Goal: Task Accomplishment & Management: Complete application form

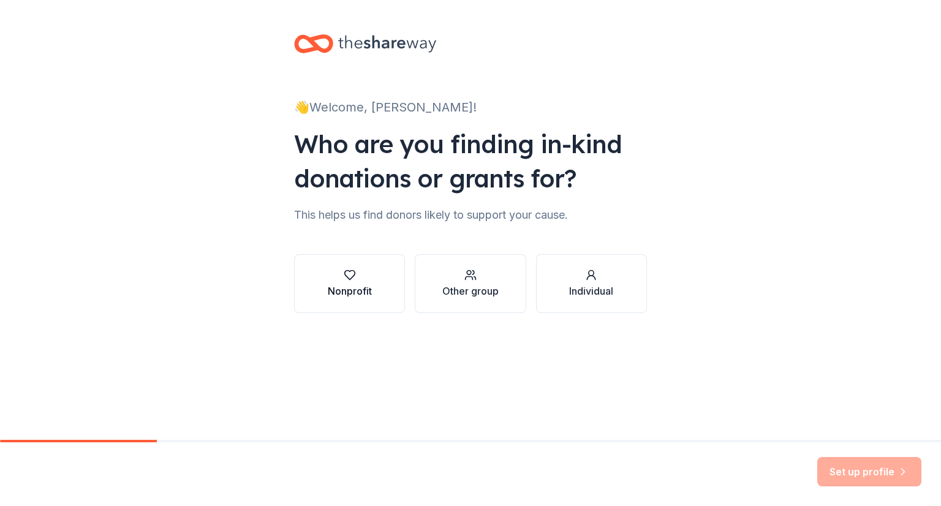
click at [343, 276] on div "button" at bounding box center [350, 275] width 44 height 12
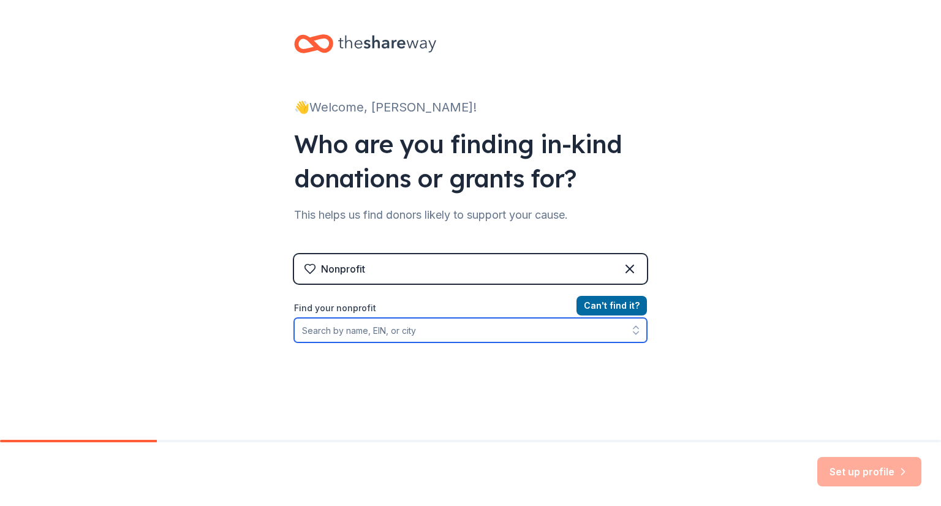
click at [363, 325] on input "Find your nonprofit" at bounding box center [470, 330] width 353 height 25
type input "[US_EMPLOYER_IDENTIFICATION_NUMBER]"
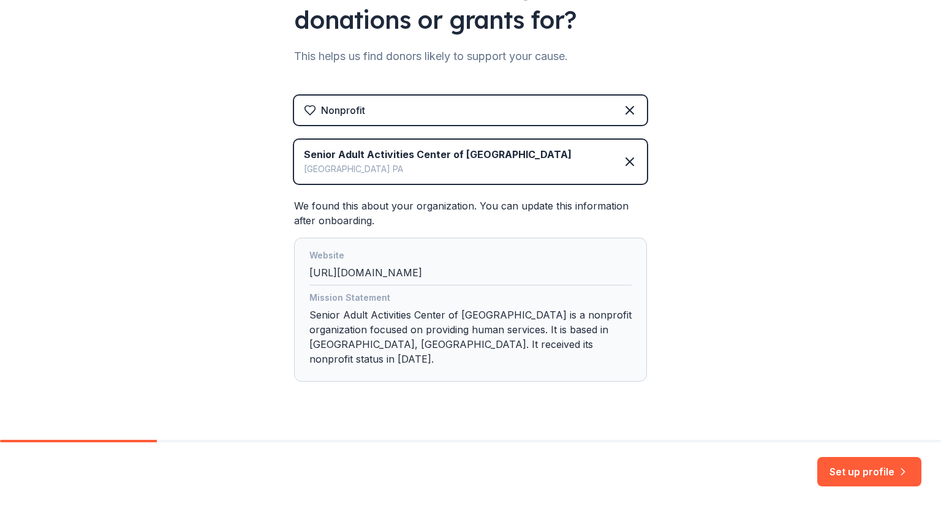
scroll to position [169, 0]
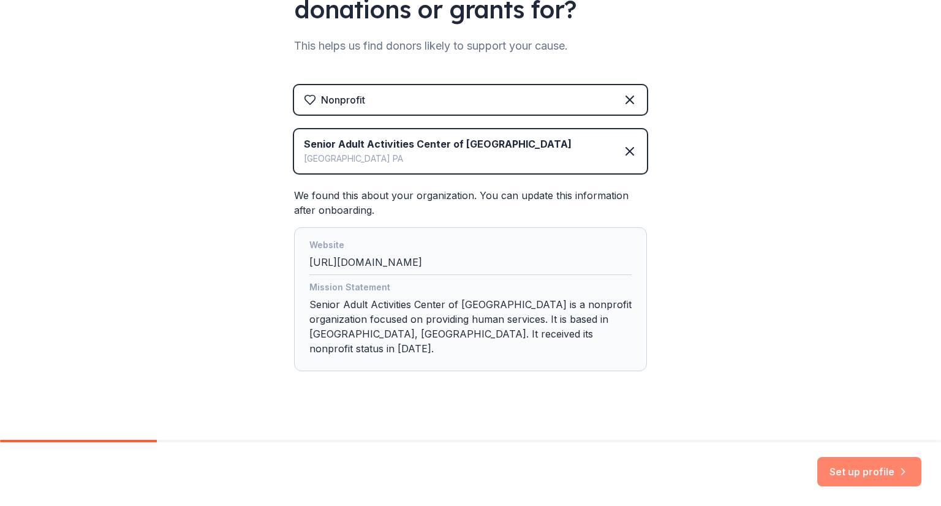
click at [895, 469] on button "Set up profile" at bounding box center [870, 471] width 104 height 29
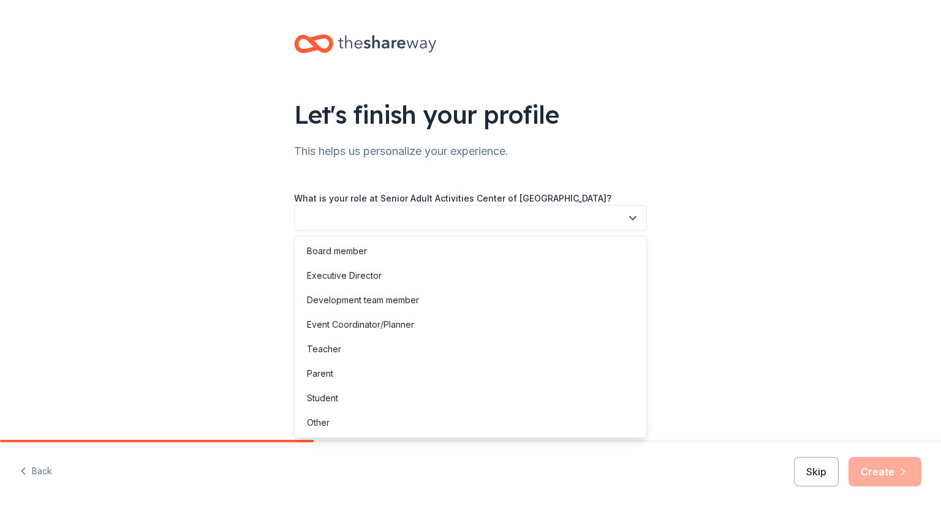
click at [421, 215] on button "button" at bounding box center [470, 218] width 353 height 26
click at [358, 304] on div "Development team member" at bounding box center [363, 300] width 112 height 15
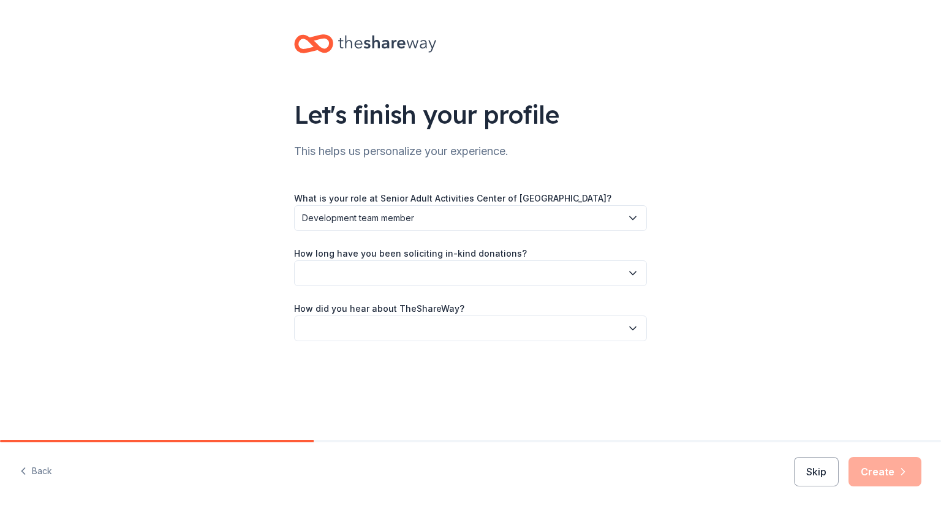
click at [346, 283] on button "button" at bounding box center [470, 273] width 353 height 26
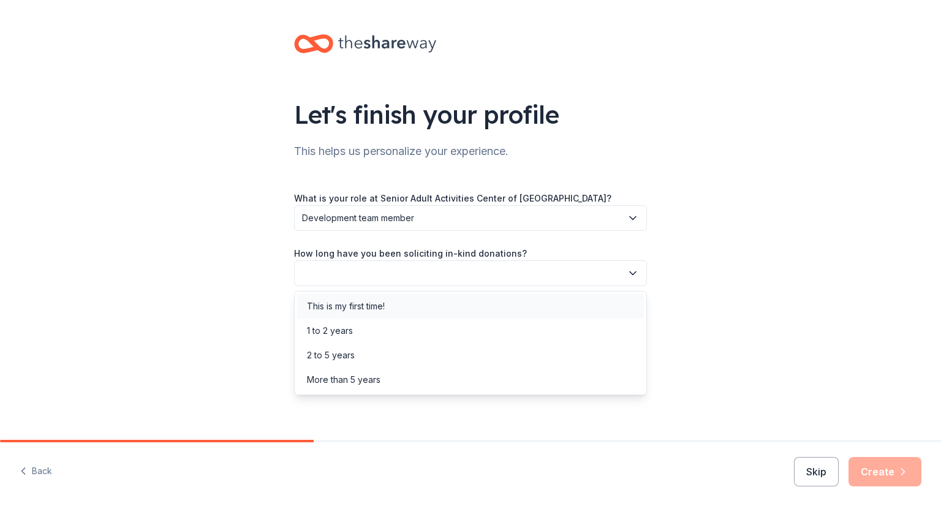
click at [384, 309] on div "This is my first time!" at bounding box center [346, 306] width 78 height 15
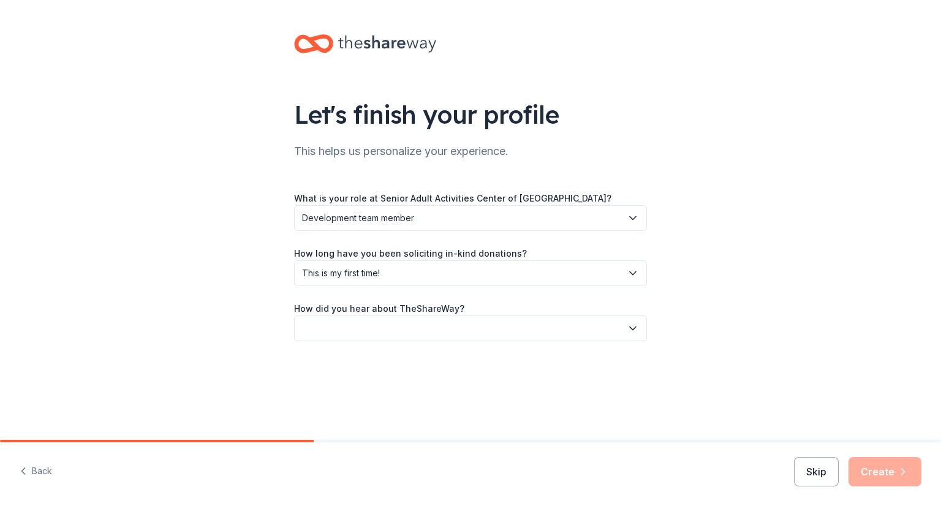
click at [248, 334] on div "Let's finish your profile This helps us personalize your experience. What is yo…" at bounding box center [470, 200] width 941 height 400
click at [356, 331] on button "button" at bounding box center [470, 329] width 353 height 26
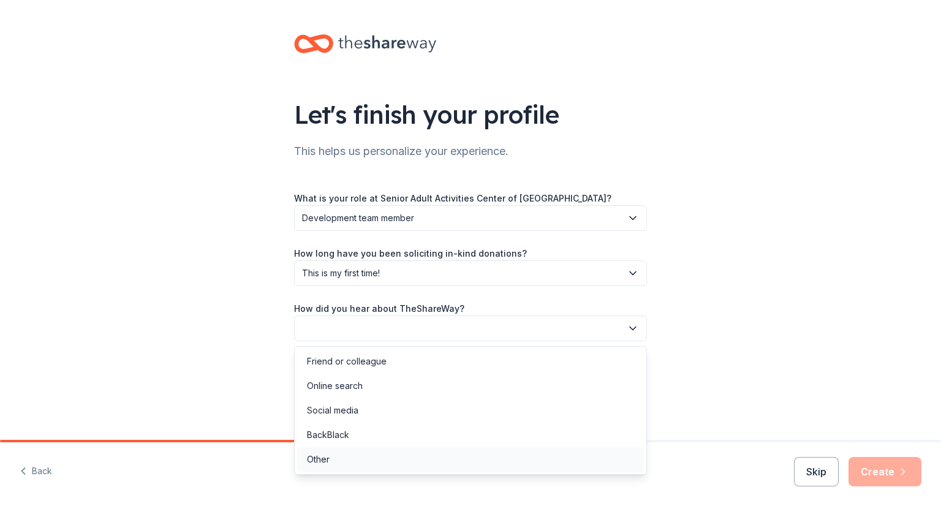
click at [336, 458] on div "Other" at bounding box center [470, 459] width 347 height 25
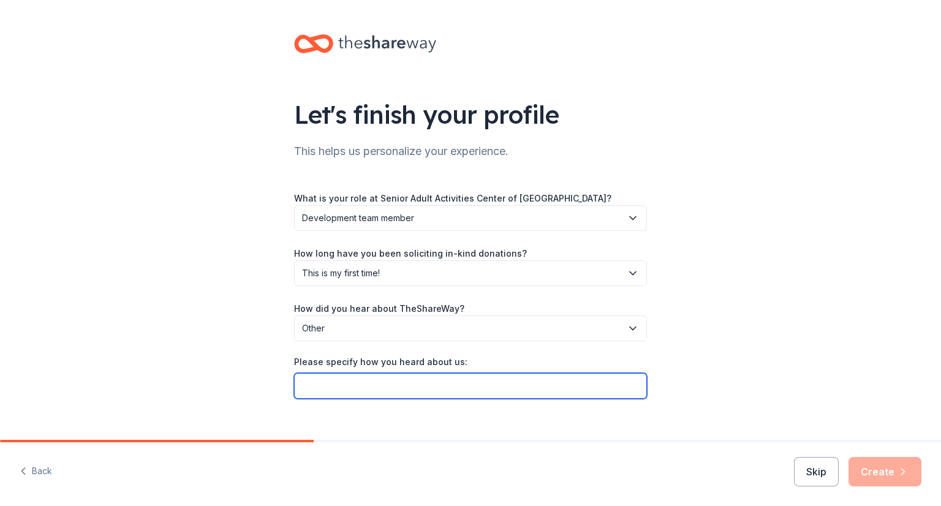
click at [360, 387] on input "Please specify how you heard about us:" at bounding box center [470, 386] width 353 height 26
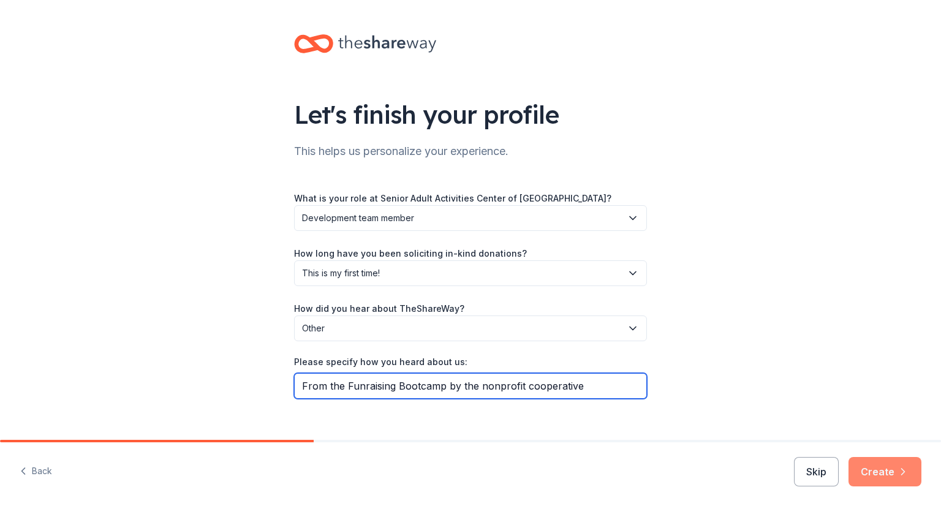
type input "From the Funraising Bootcamp by the nonprofit cooperative"
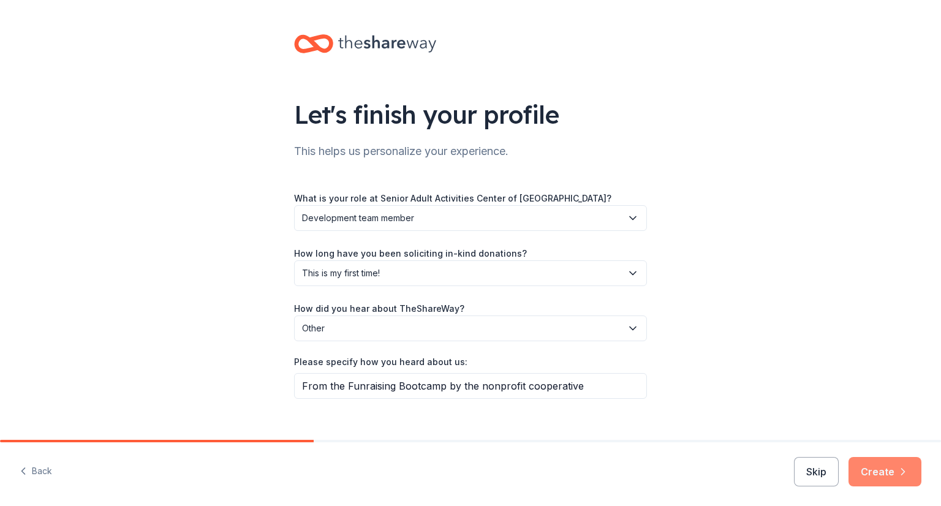
click at [877, 466] on button "Create" at bounding box center [885, 471] width 73 height 29
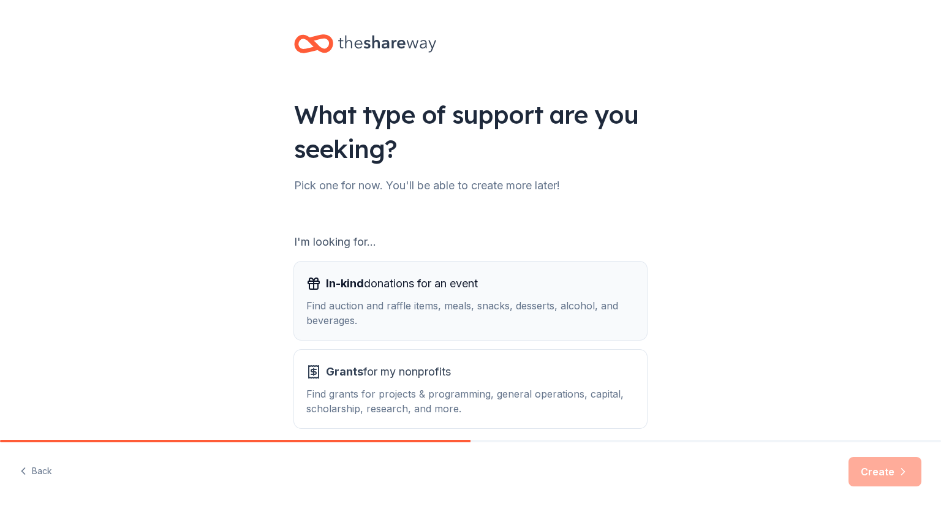
click at [436, 304] on div "Find auction and raffle items, meals, snacks, desserts, alcohol, and beverages." at bounding box center [470, 312] width 329 height 29
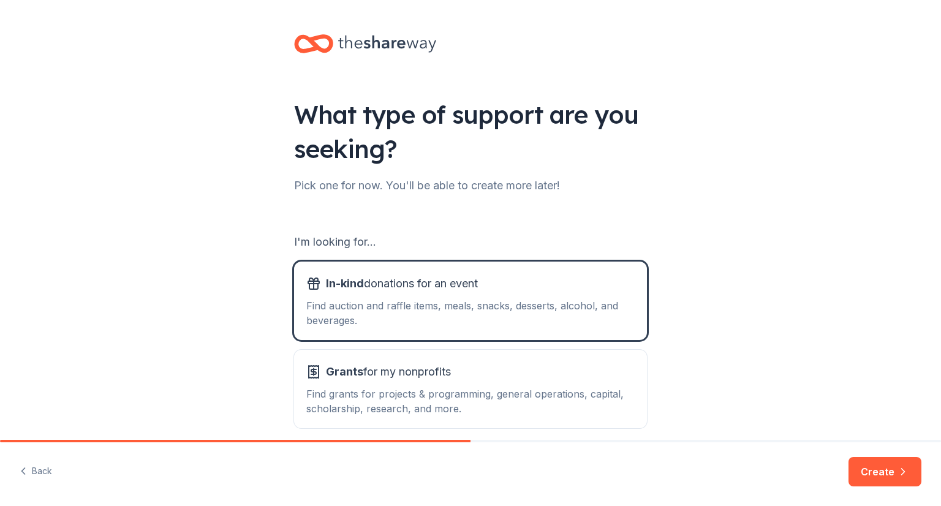
scroll to position [55, 0]
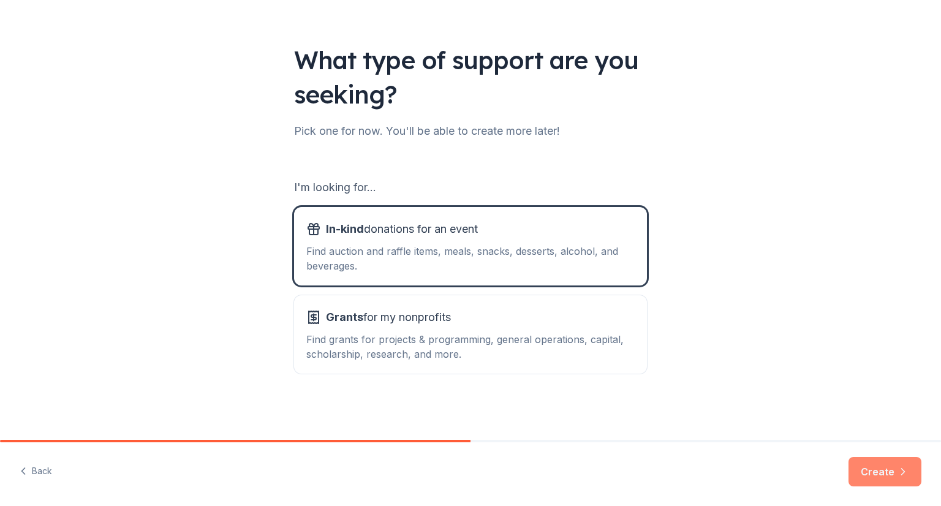
click at [890, 465] on button "Create" at bounding box center [885, 471] width 73 height 29
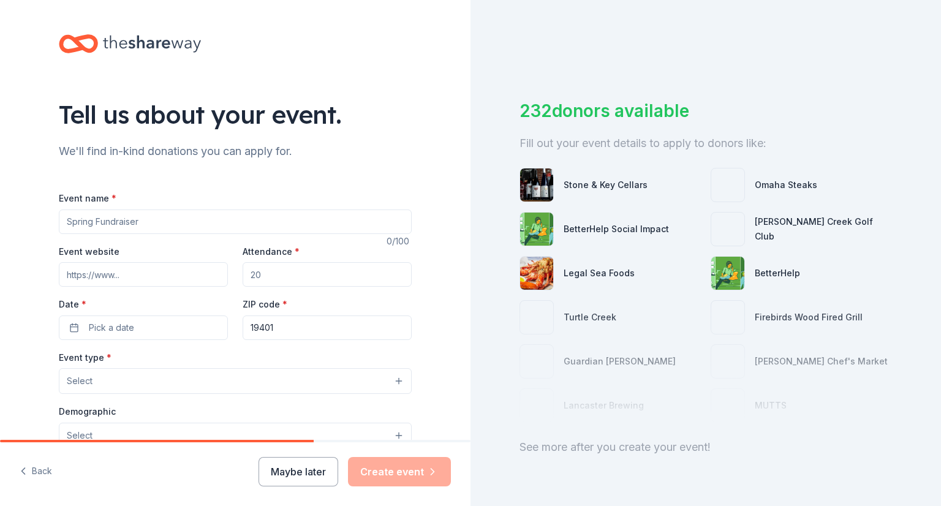
scroll to position [39, 0]
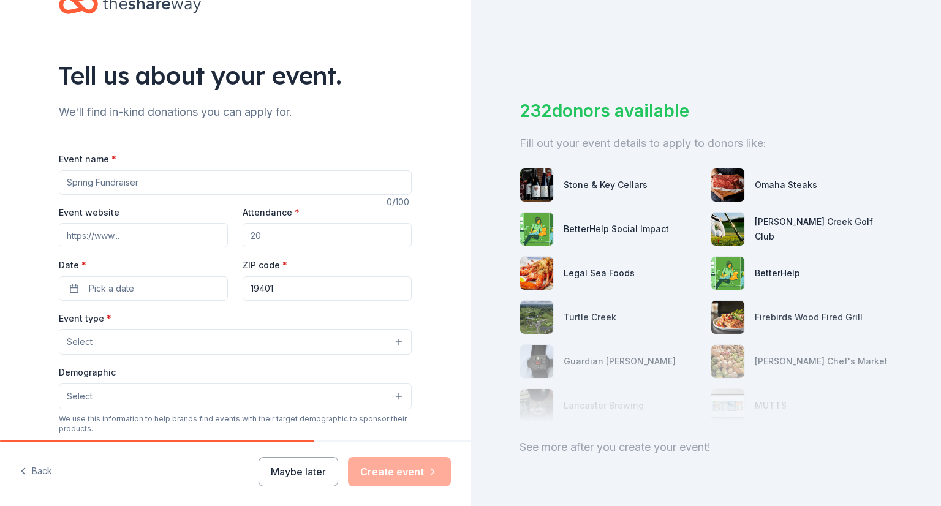
click at [150, 184] on input "Event name *" at bounding box center [235, 182] width 353 height 25
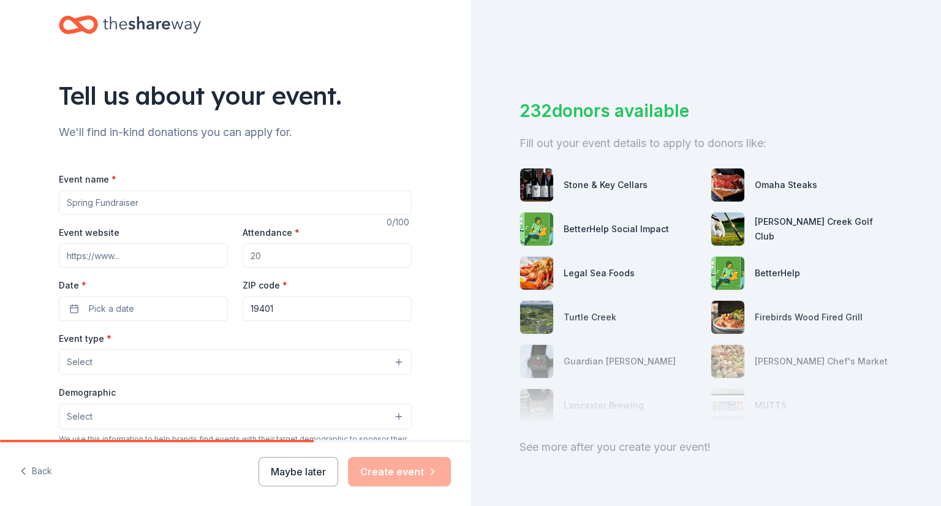
scroll to position [0, 0]
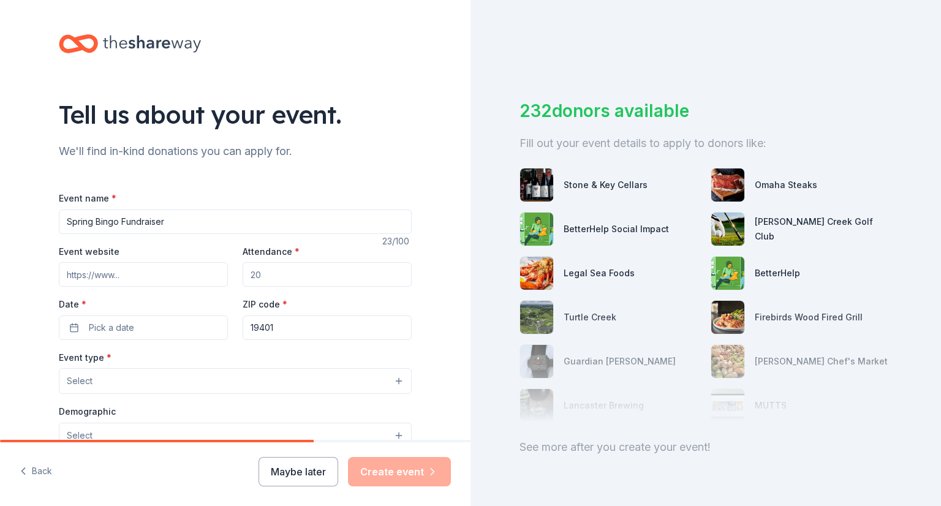
type input "Spring Bingo Fundraiser"
click at [105, 272] on input "Event website" at bounding box center [143, 274] width 169 height 25
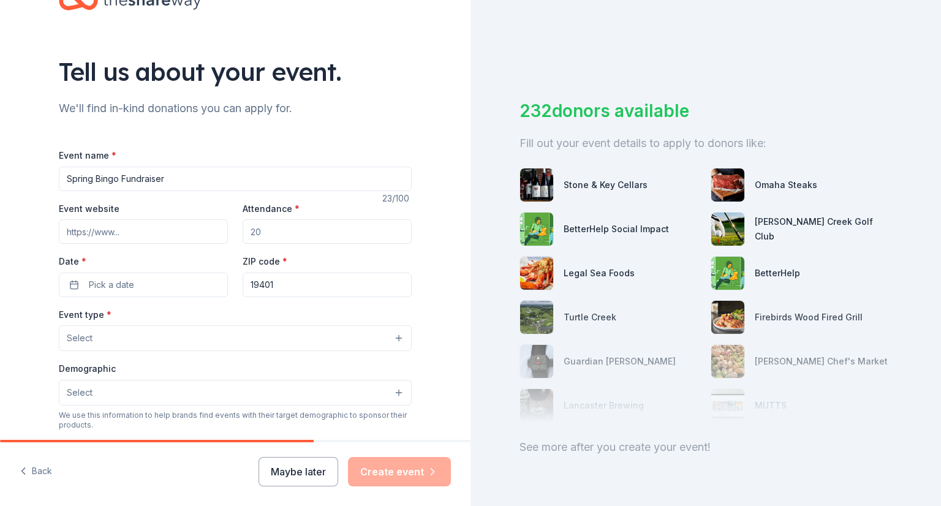
click at [265, 235] on input "Attendance *" at bounding box center [327, 231] width 169 height 25
type input "2"
type input "150"
click at [113, 298] on div "Event name * Spring Bingo Fundraiser 23 /100 Event website Attendance * 150 Dat…" at bounding box center [235, 431] width 353 height 566
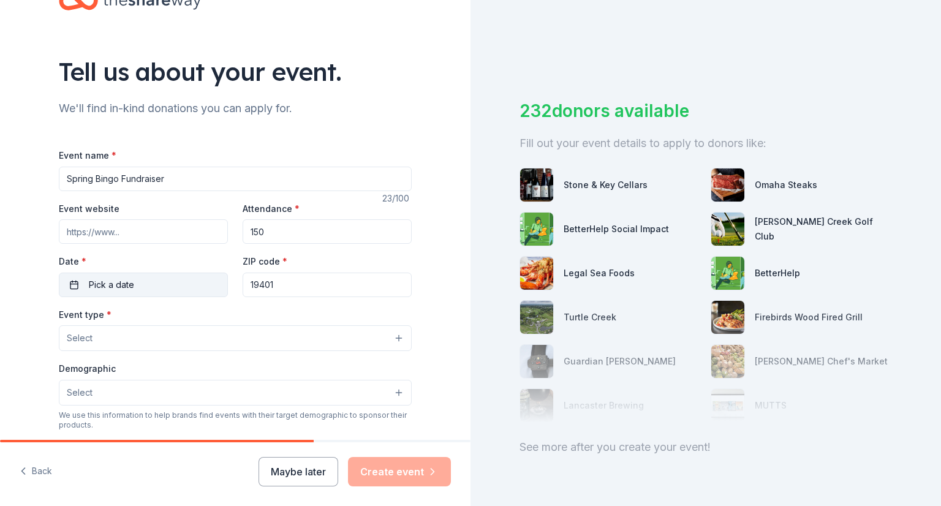
click at [110, 289] on span "Pick a date" at bounding box center [111, 285] width 45 height 15
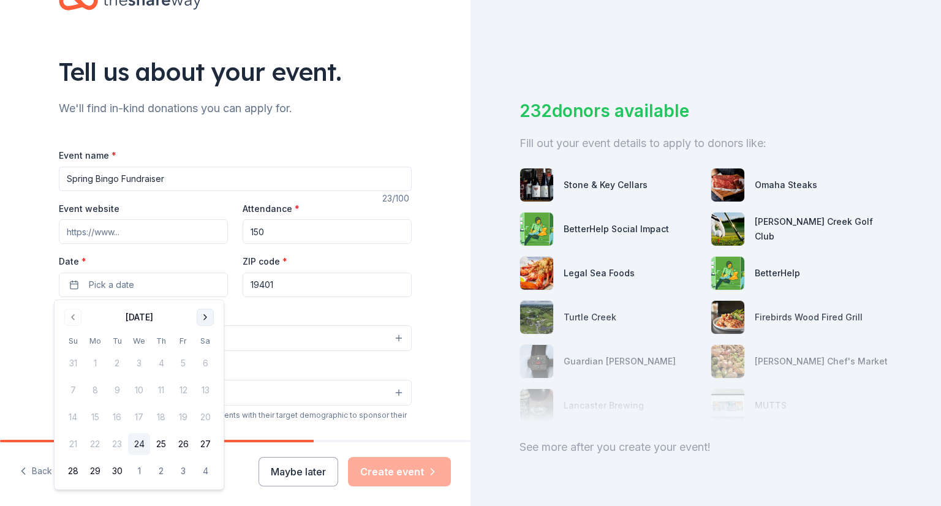
click at [206, 310] on button "Go to next month" at bounding box center [205, 317] width 17 height 17
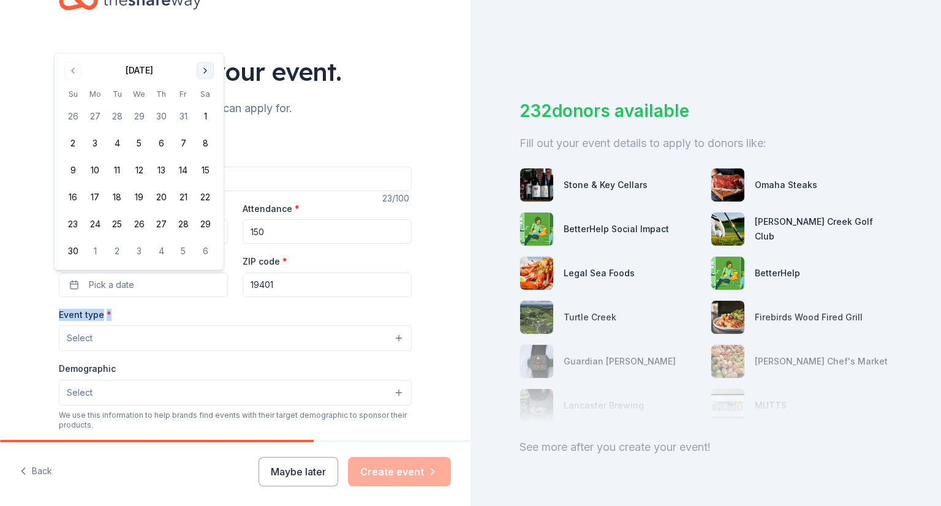
click at [206, 310] on div "Event type * Select" at bounding box center [235, 329] width 353 height 45
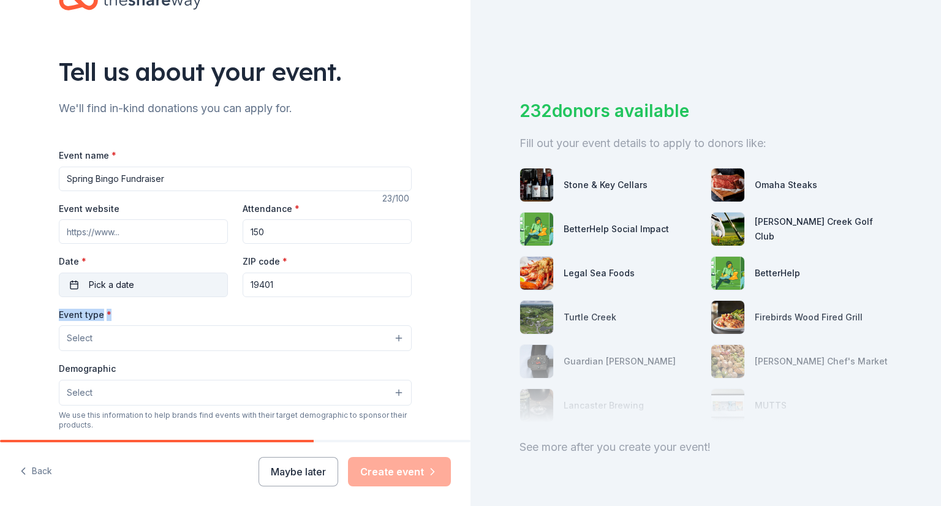
click at [168, 277] on button "Pick a date" at bounding box center [143, 285] width 169 height 25
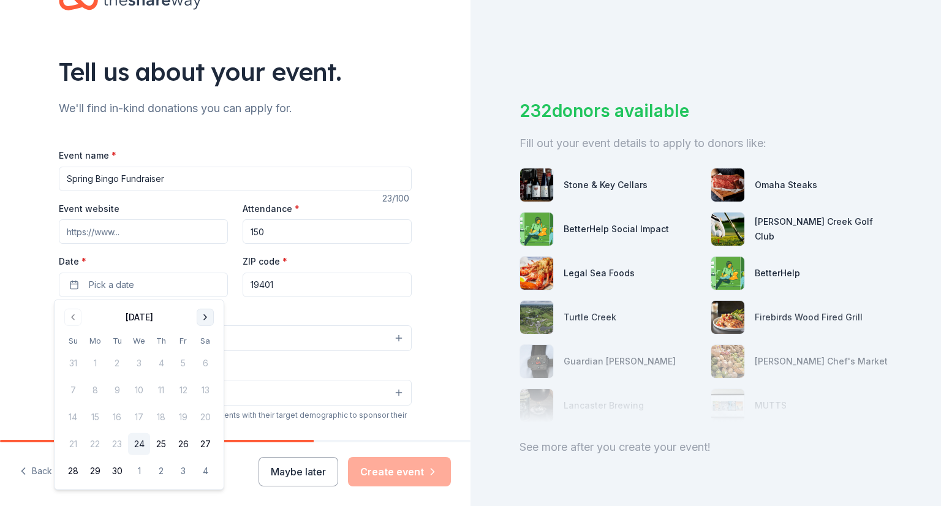
click at [209, 319] on button "Go to next month" at bounding box center [205, 317] width 17 height 17
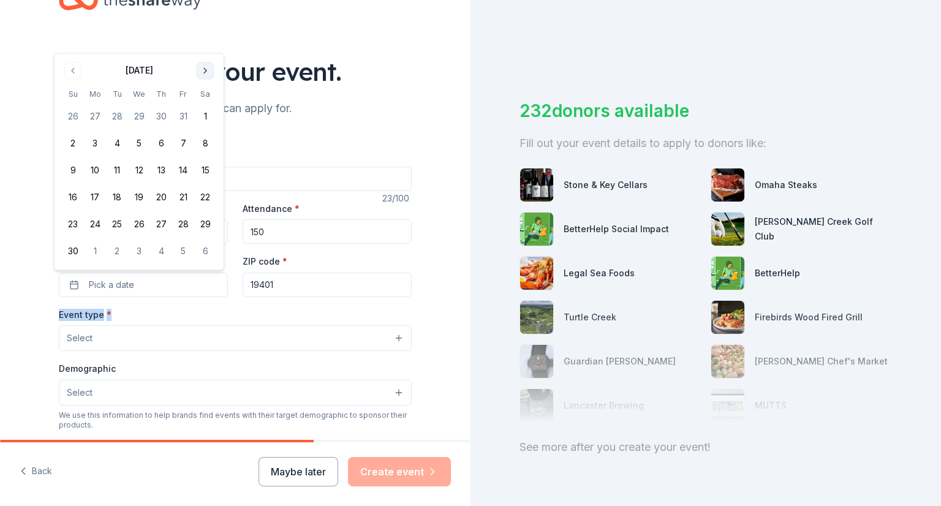
click at [209, 319] on div "Event type * Select" at bounding box center [235, 329] width 353 height 45
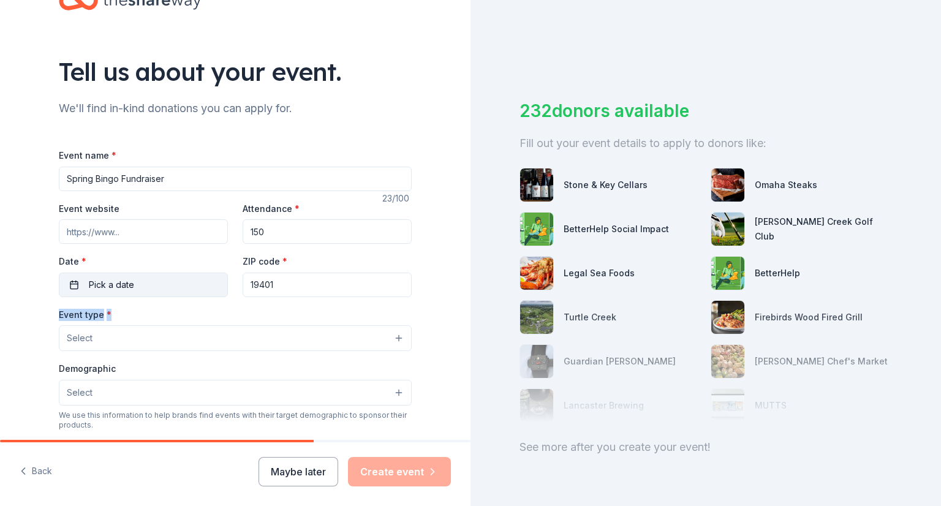
click at [134, 283] on button "Pick a date" at bounding box center [143, 285] width 169 height 25
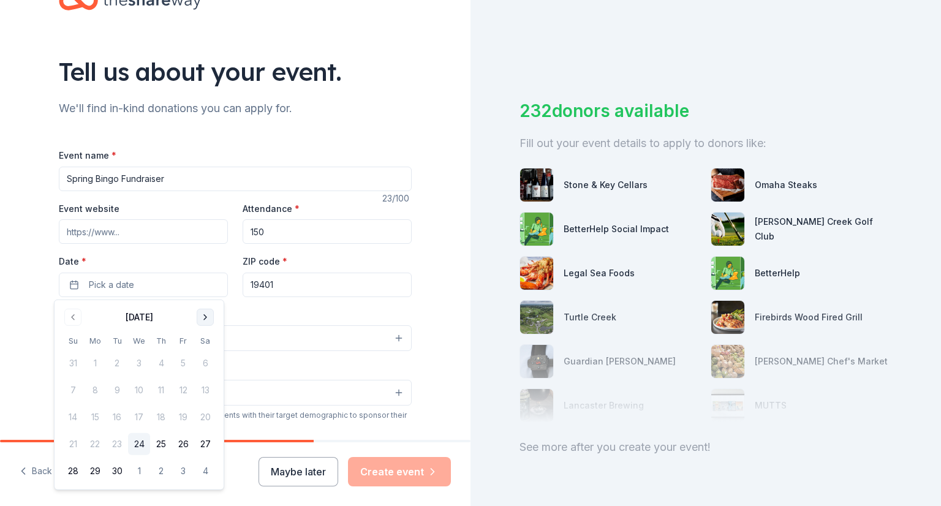
click at [201, 312] on button "Go to next month" at bounding box center [205, 317] width 17 height 17
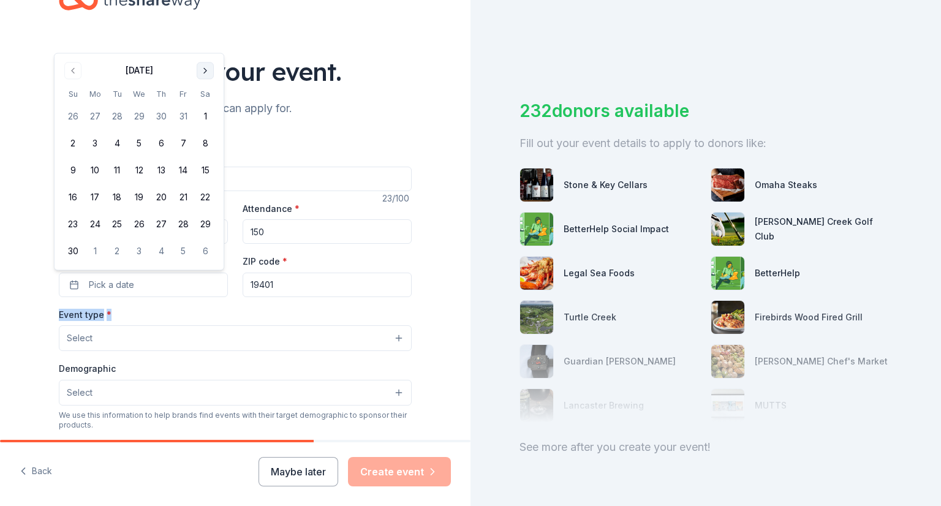
click at [203, 70] on button "Go to next month" at bounding box center [205, 70] width 17 height 17
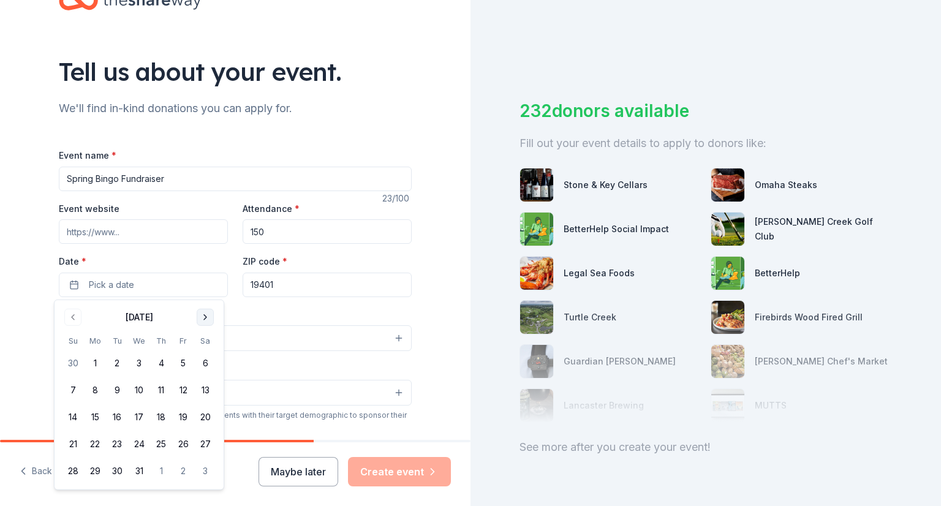
click at [209, 321] on button "Go to next month" at bounding box center [205, 317] width 17 height 17
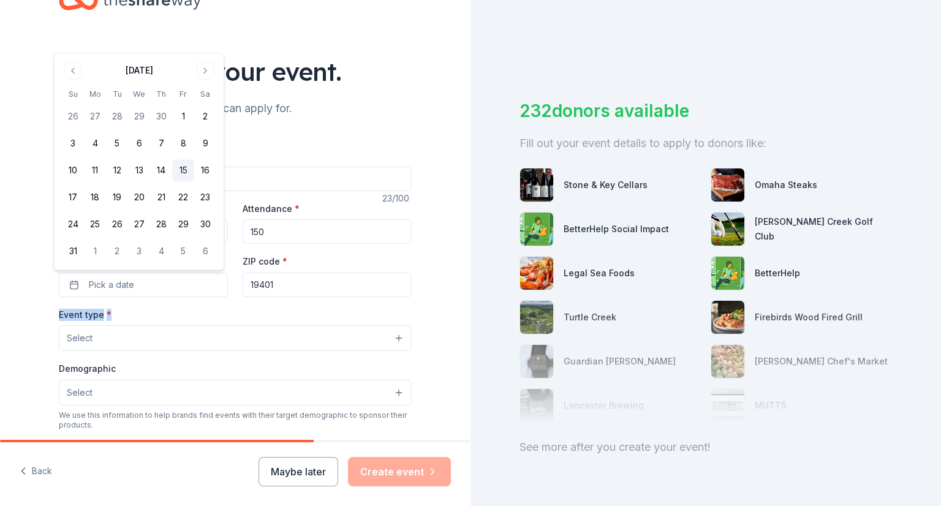
click at [186, 169] on button "15" at bounding box center [183, 171] width 22 height 22
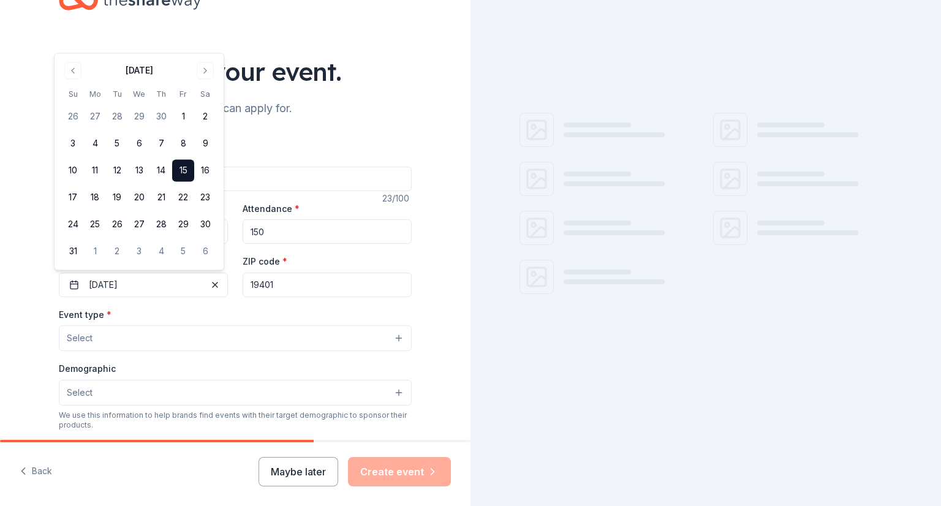
click at [39, 370] on div "Tell us about your event. We'll find in-kind donations you can apply for. Event…" at bounding box center [235, 365] width 392 height 816
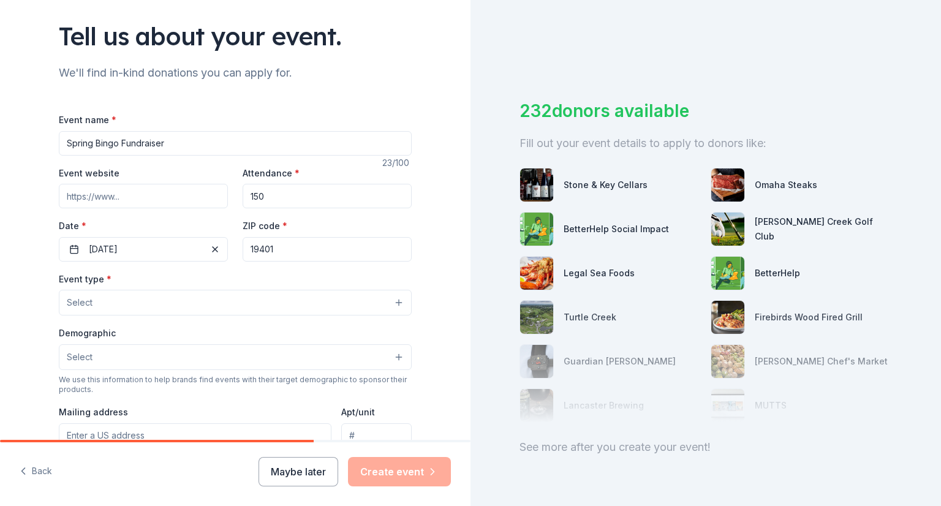
scroll to position [120, 0]
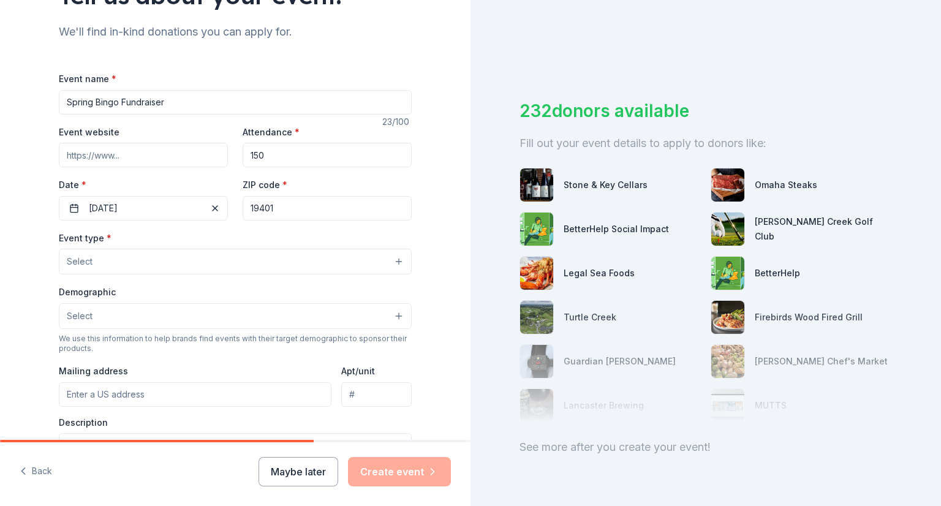
click at [154, 267] on button "Select" at bounding box center [235, 262] width 353 height 26
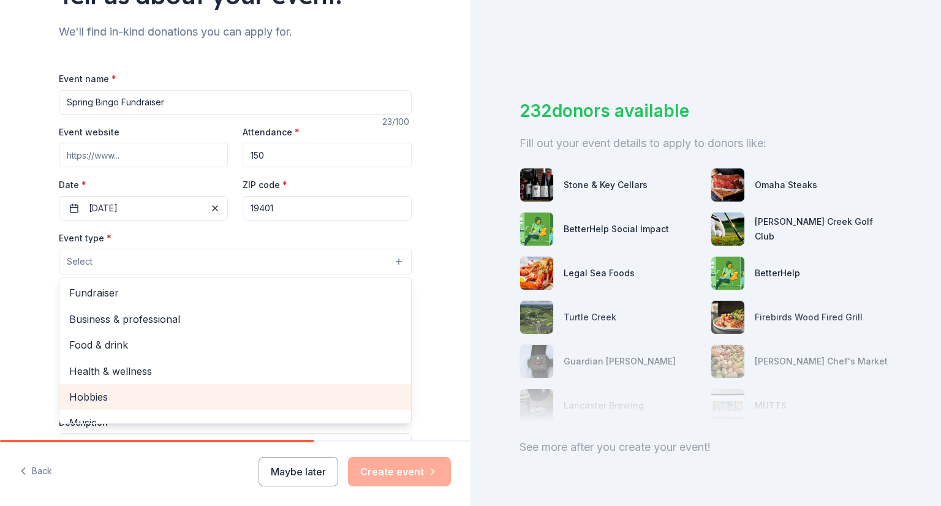
scroll to position [0, 0]
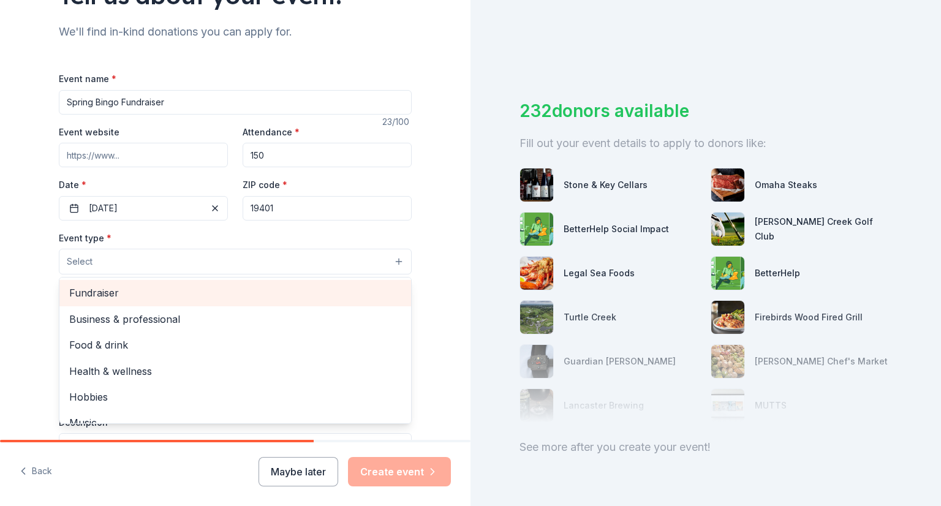
click at [142, 292] on span "Fundraiser" at bounding box center [235, 293] width 332 height 16
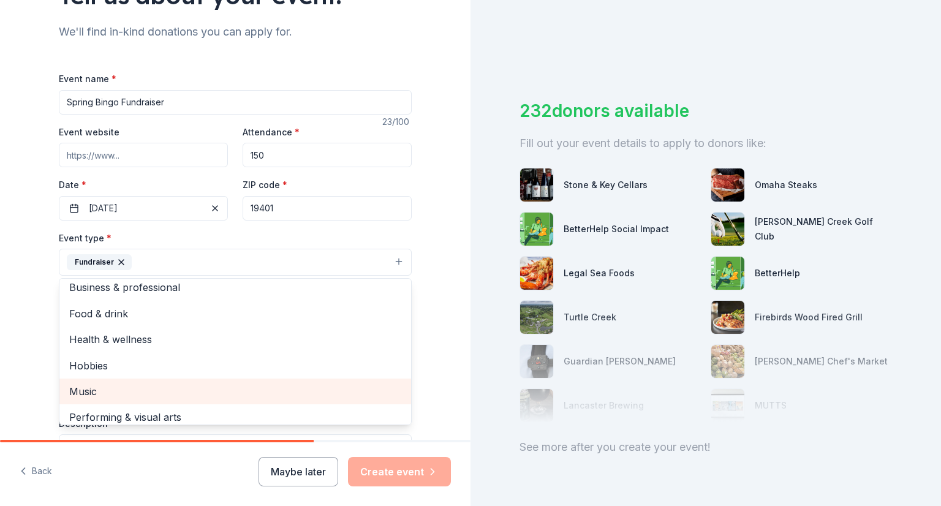
scroll to position [6, 0]
click at [124, 389] on span "Music" at bounding box center [235, 392] width 332 height 16
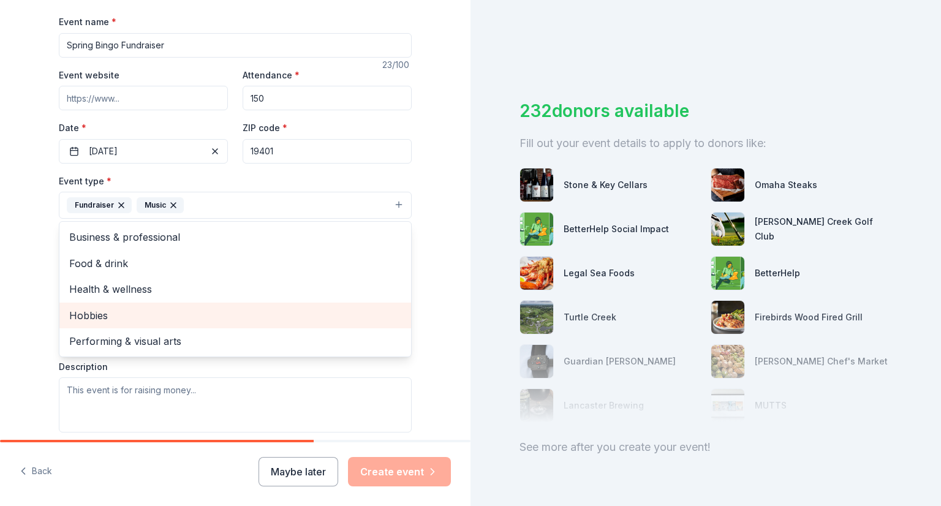
scroll to position [178, 0]
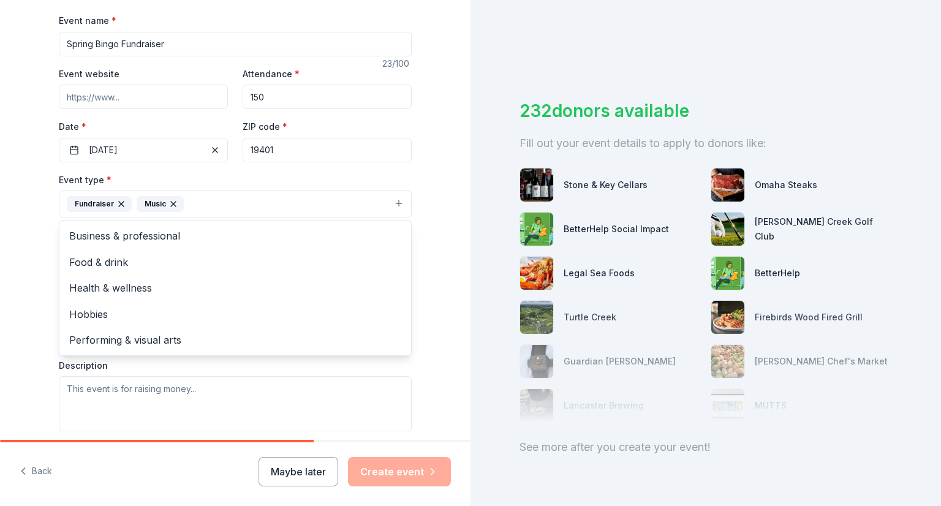
click at [21, 338] on div "Tell us about your event. We'll find in-kind donations you can apply for. Event…" at bounding box center [235, 230] width 471 height 817
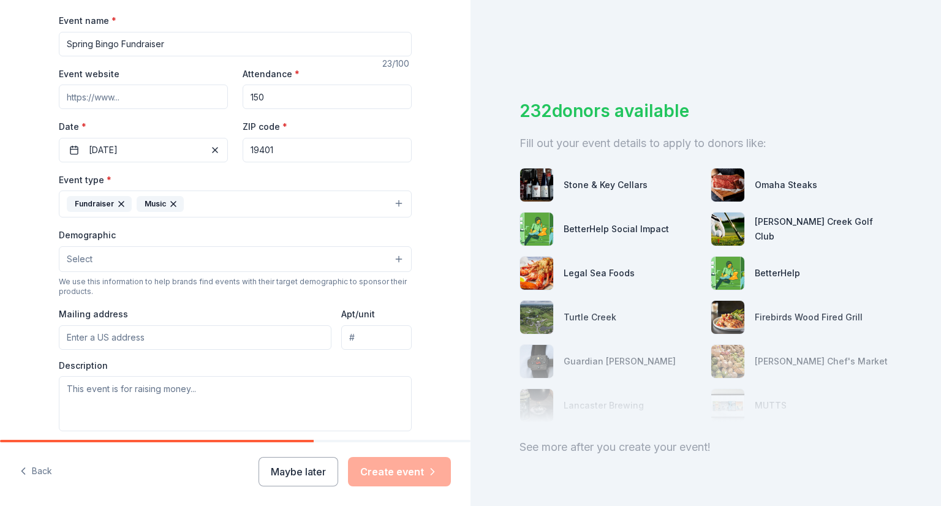
click at [146, 258] on button "Select" at bounding box center [235, 259] width 353 height 26
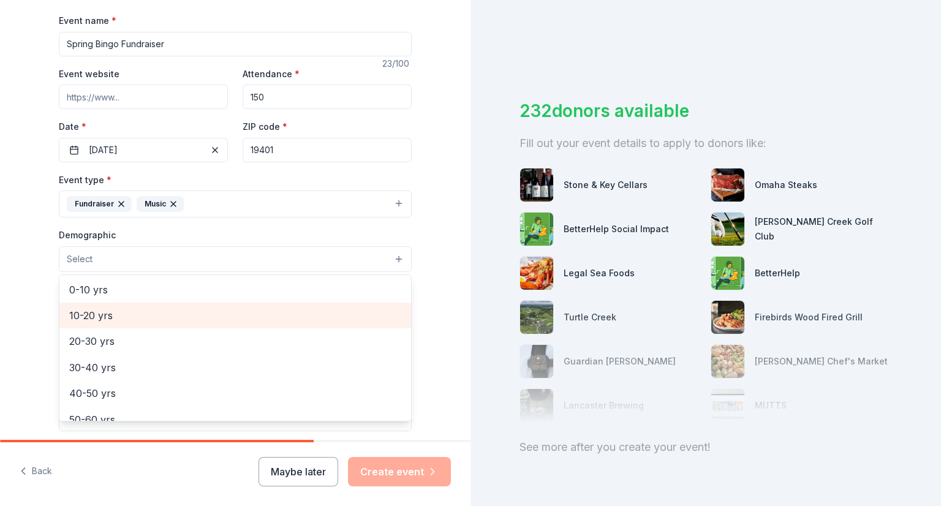
scroll to position [0, 0]
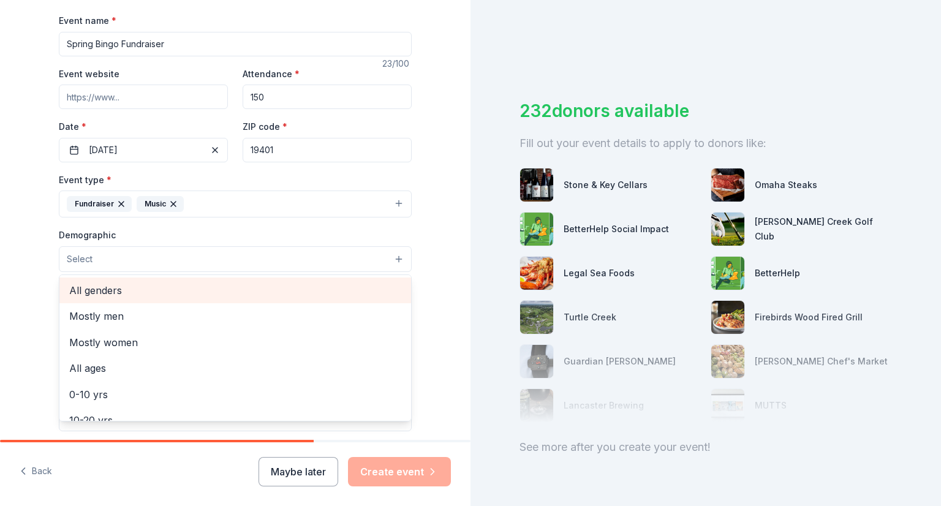
click at [108, 294] on span "All genders" at bounding box center [235, 291] width 332 height 16
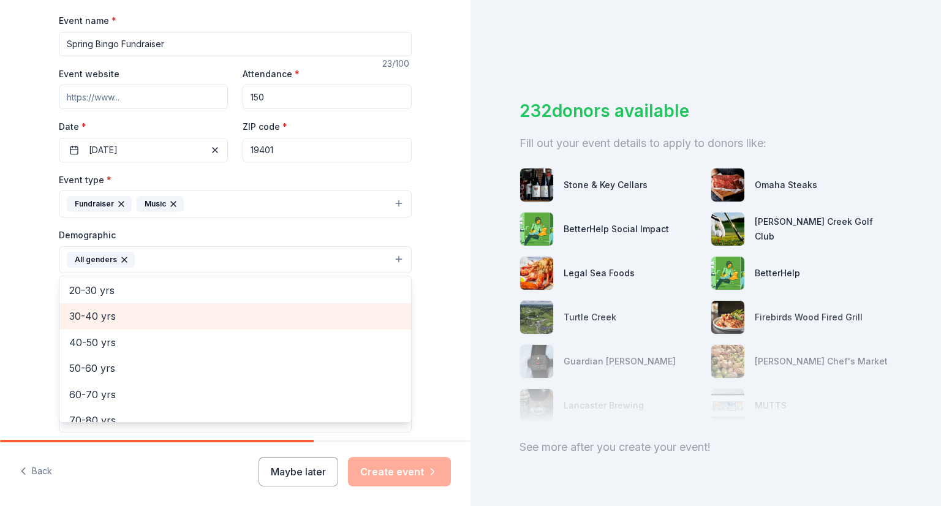
scroll to position [170, 0]
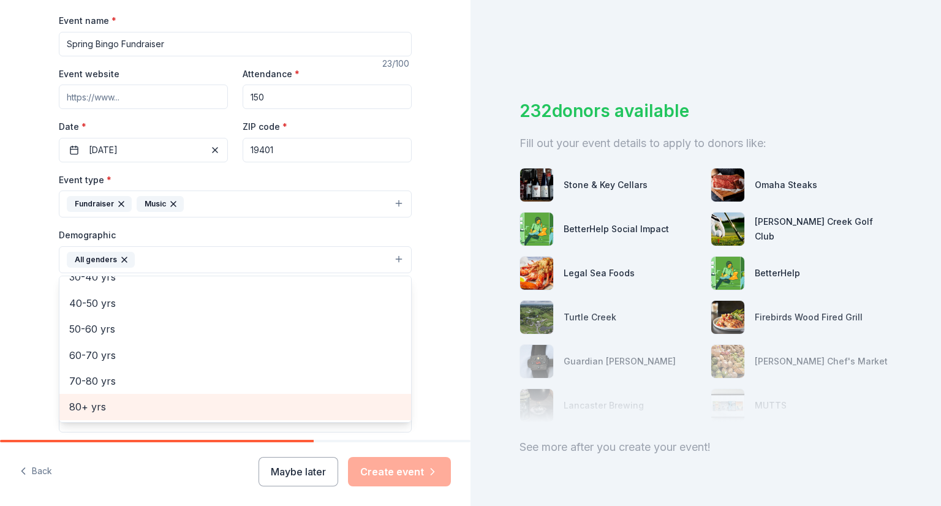
click at [95, 399] on span "80+ yrs" at bounding box center [235, 407] width 332 height 16
click at [104, 399] on span "70-80 yrs" at bounding box center [235, 407] width 332 height 16
click at [104, 400] on span "60-70 yrs" at bounding box center [235, 408] width 332 height 16
click at [104, 399] on span "50-60 yrs" at bounding box center [235, 407] width 332 height 16
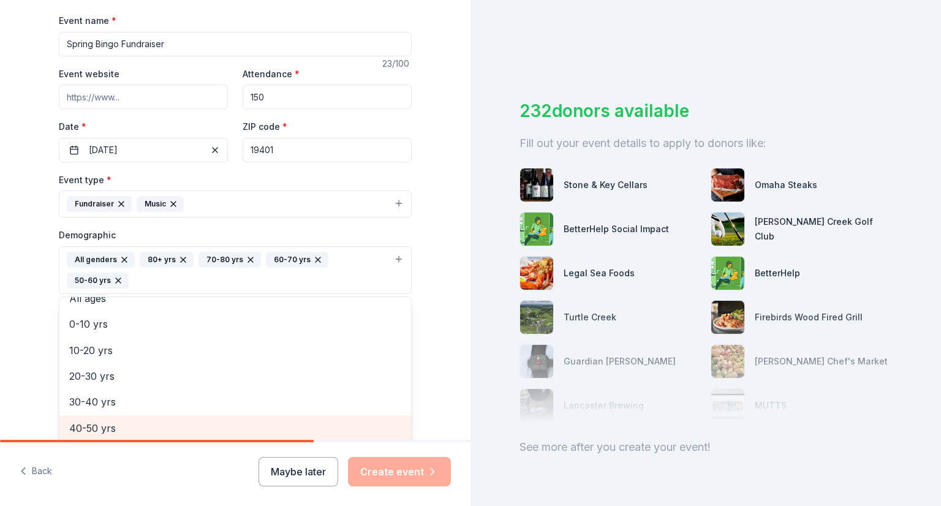
click at [104, 420] on span "40-50 yrs" at bounding box center [235, 428] width 332 height 16
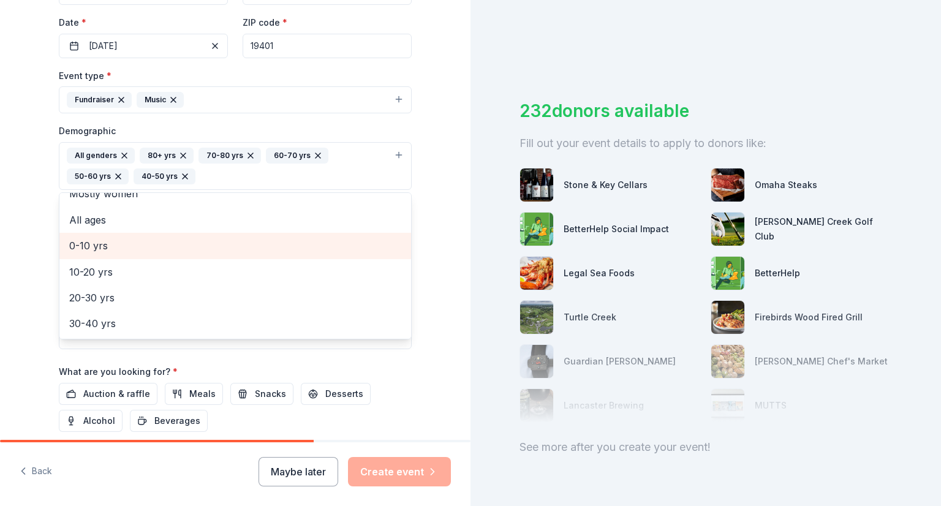
scroll to position [287, 0]
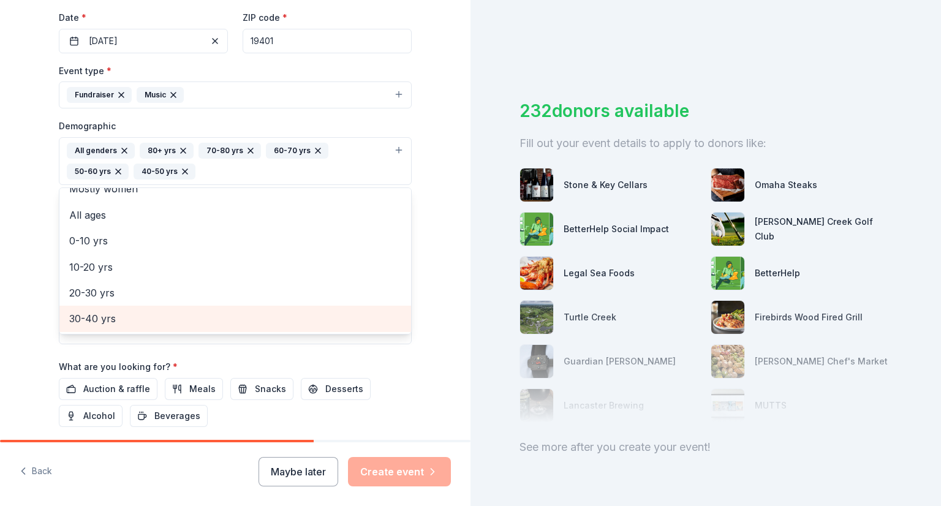
click at [98, 321] on span "30-40 yrs" at bounding box center [235, 319] width 332 height 16
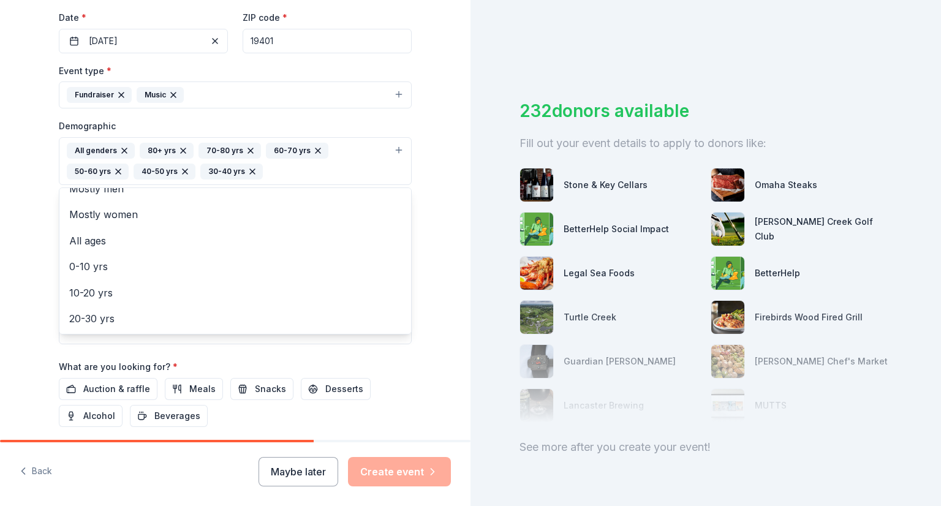
click at [26, 277] on div "Tell us about your event. We'll find in-kind donations you can apply for. Event…" at bounding box center [235, 132] width 471 height 839
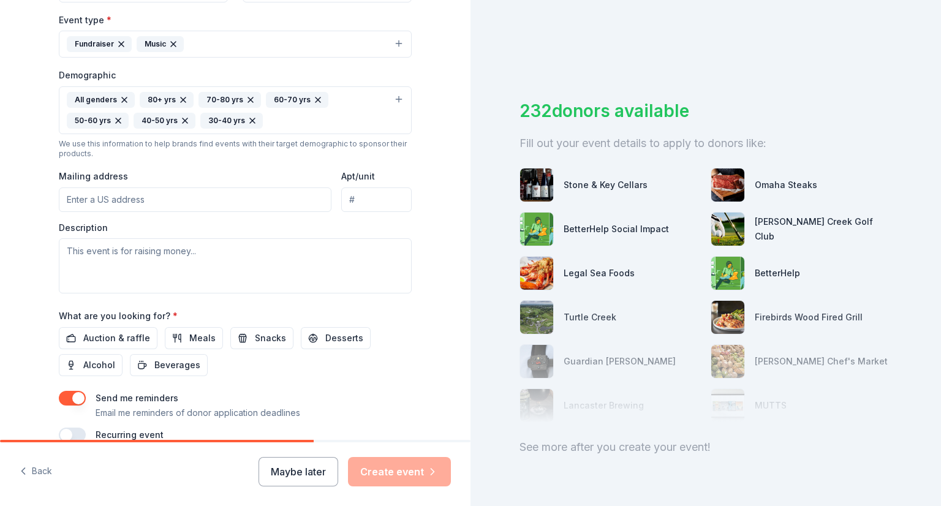
scroll to position [338, 0]
click at [216, 121] on div "All genders 80+ yrs 70-80 yrs 60-70 yrs 50-60 yrs 40-50 yrs 30-40 yrs" at bounding box center [228, 109] width 322 height 37
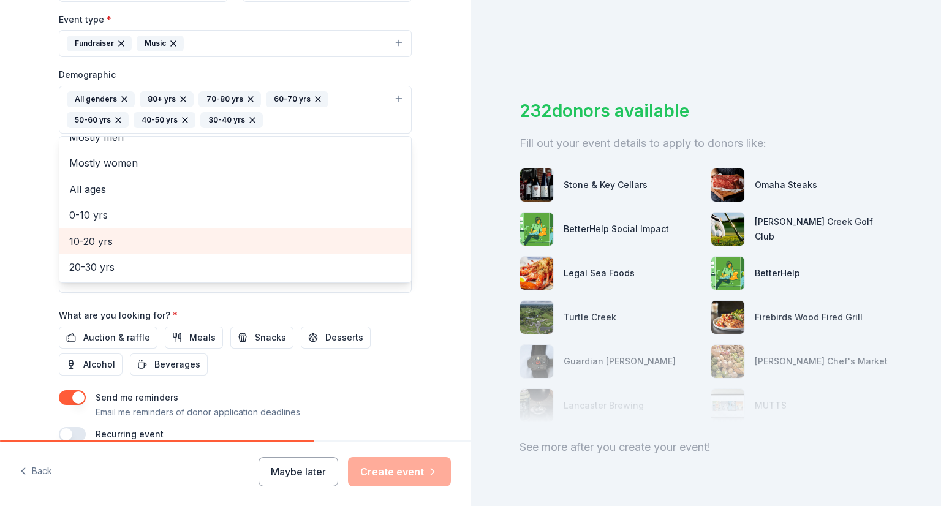
scroll to position [345, 0]
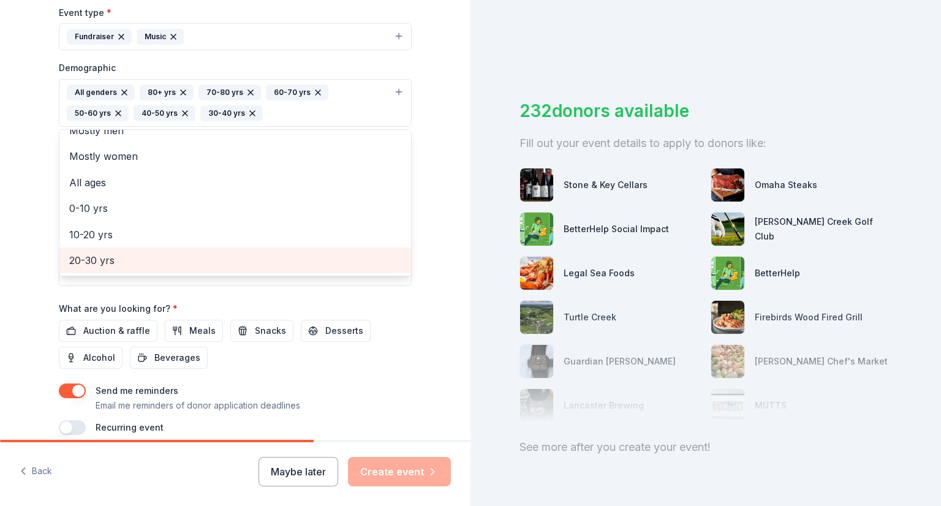
click at [102, 260] on span "20-30 yrs" at bounding box center [235, 261] width 332 height 16
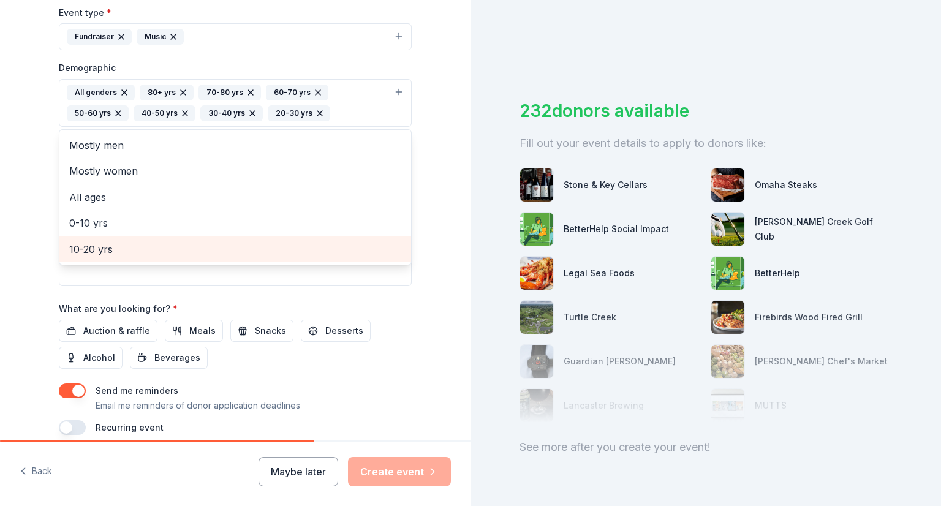
scroll to position [0, 0]
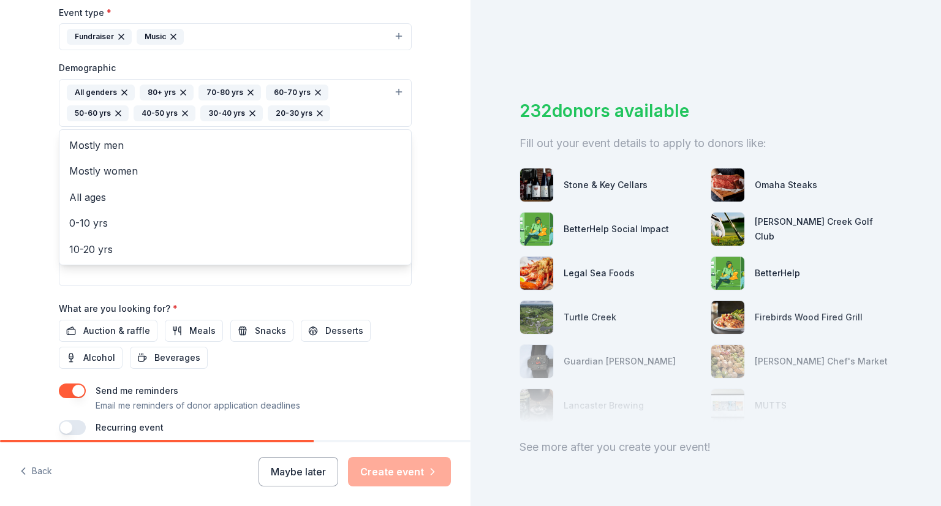
click at [30, 208] on div "Tell us about your event. We'll find in-kind donations you can apply for. Event…" at bounding box center [235, 74] width 471 height 839
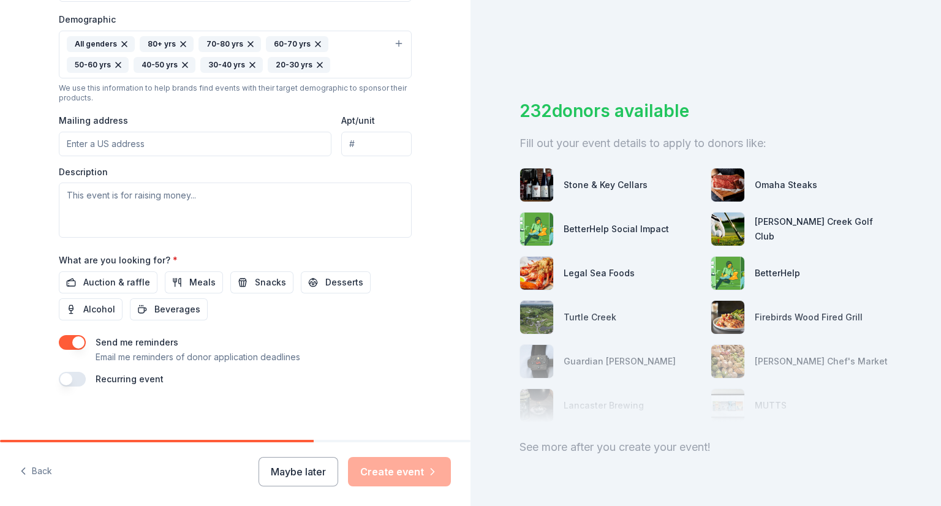
scroll to position [398, 0]
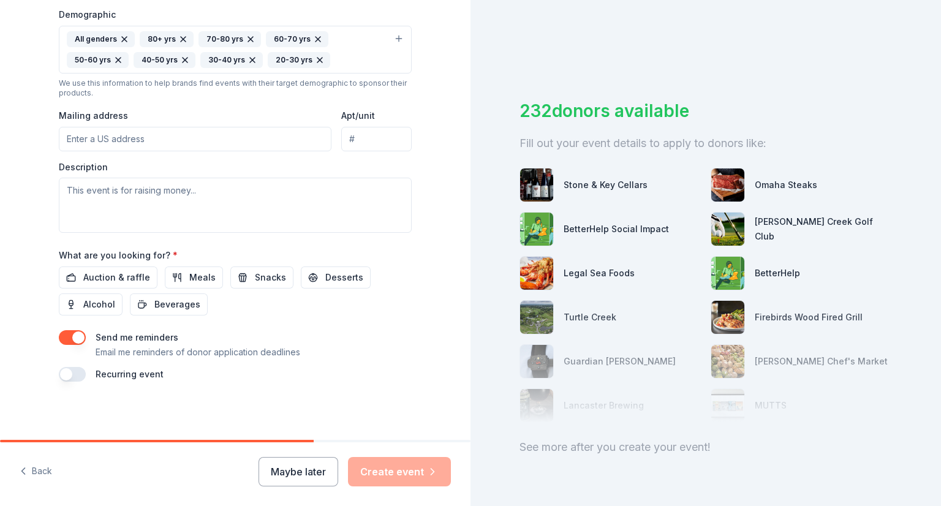
click at [194, 139] on input "Mailing address" at bounding box center [195, 139] width 273 height 25
type input "536 George Street, Norristown, PA, 19401"
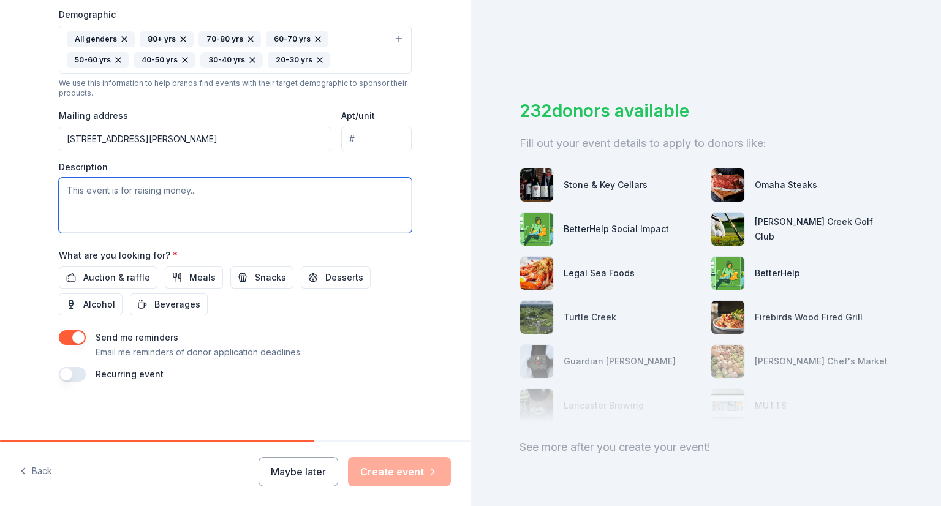
click at [211, 197] on textarea at bounding box center [235, 205] width 353 height 55
click at [125, 271] on span "Auction & raffle" at bounding box center [116, 277] width 67 height 15
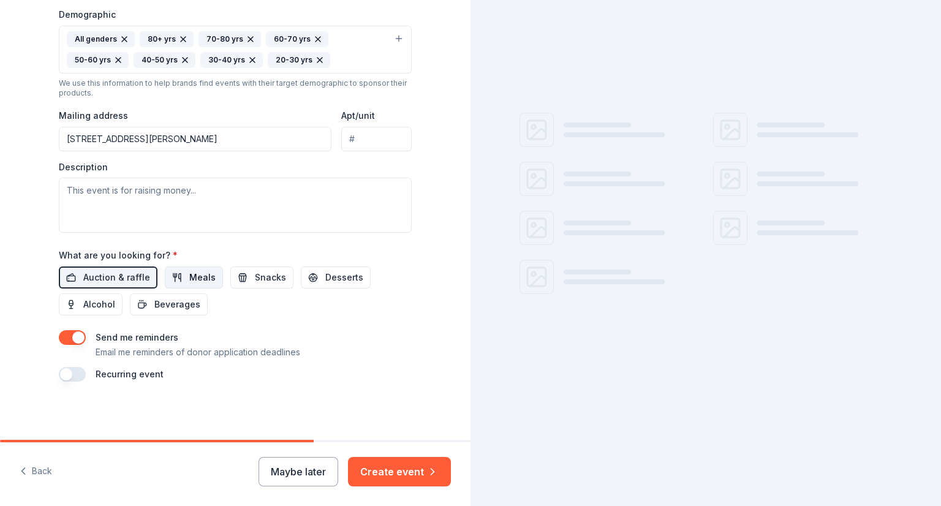
click at [193, 273] on span "Meals" at bounding box center [202, 277] width 26 height 15
click at [255, 274] on span "Snacks" at bounding box center [270, 277] width 31 height 15
click at [304, 278] on button "Desserts" at bounding box center [336, 278] width 70 height 22
click at [77, 308] on button "Alcohol" at bounding box center [91, 305] width 64 height 22
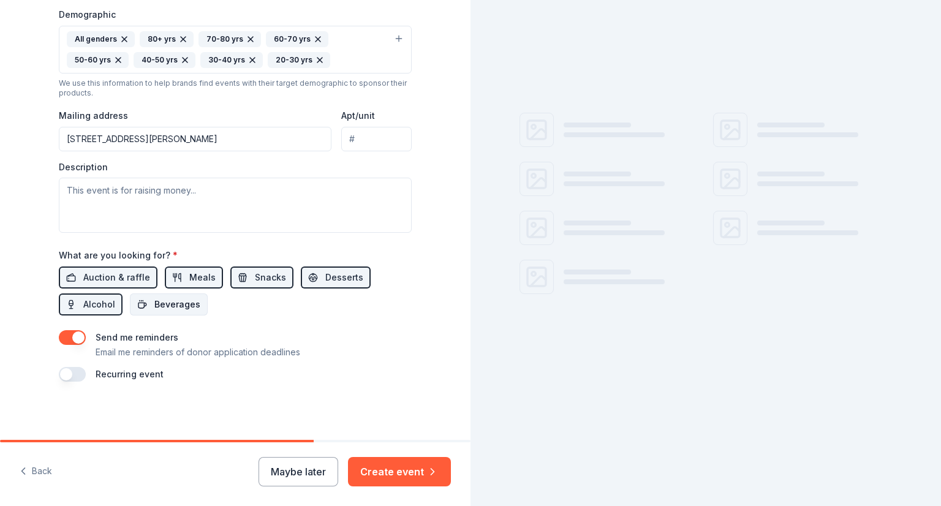
click at [159, 305] on span "Beverages" at bounding box center [177, 304] width 46 height 15
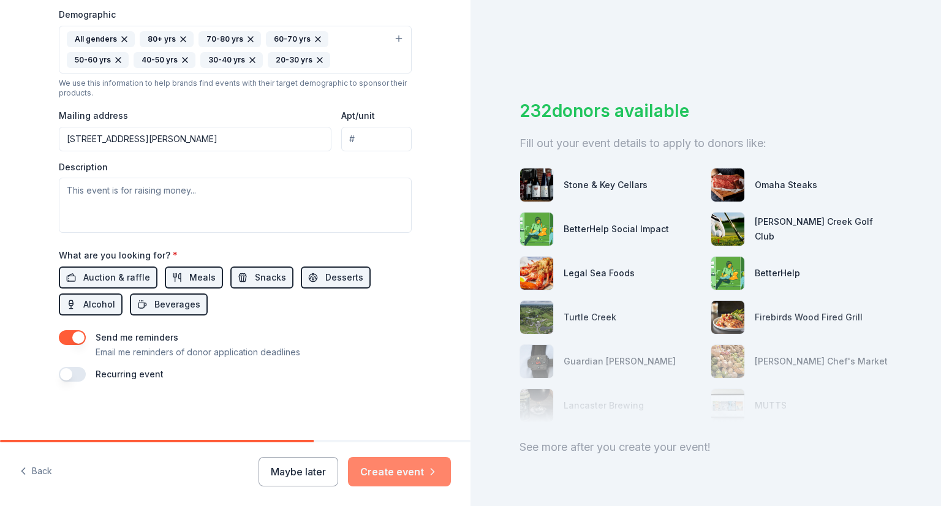
click at [405, 474] on button "Create event" at bounding box center [399, 471] width 103 height 29
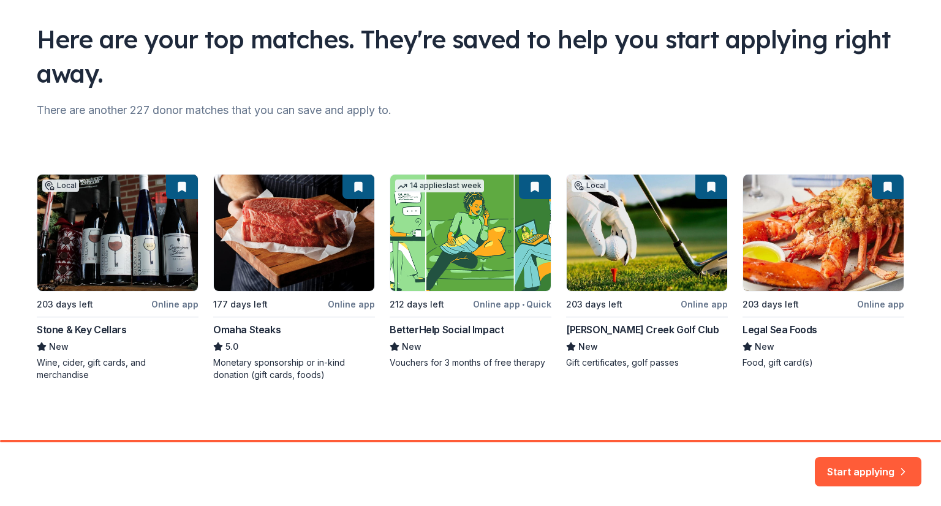
scroll to position [75, 0]
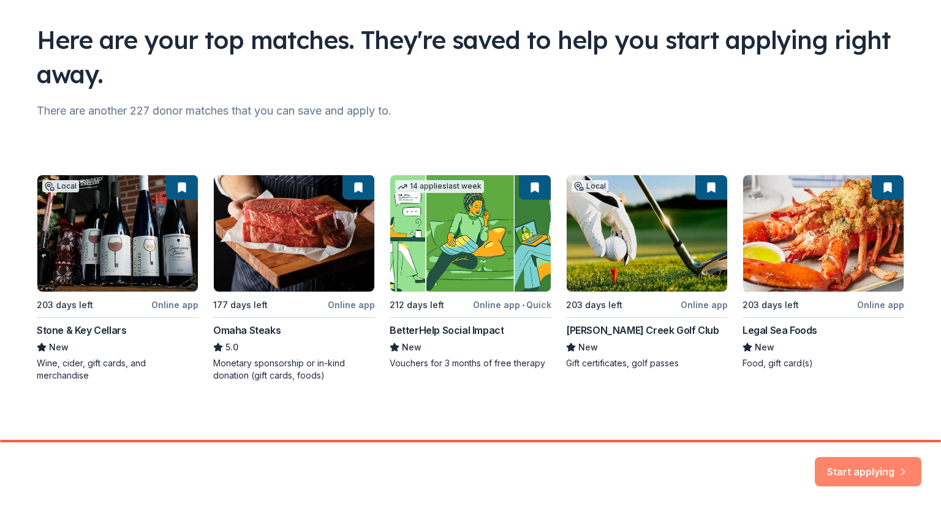
click at [876, 465] on button "Start applying" at bounding box center [868, 464] width 107 height 29
click at [876, 465] on div "Start applying" at bounding box center [868, 471] width 107 height 29
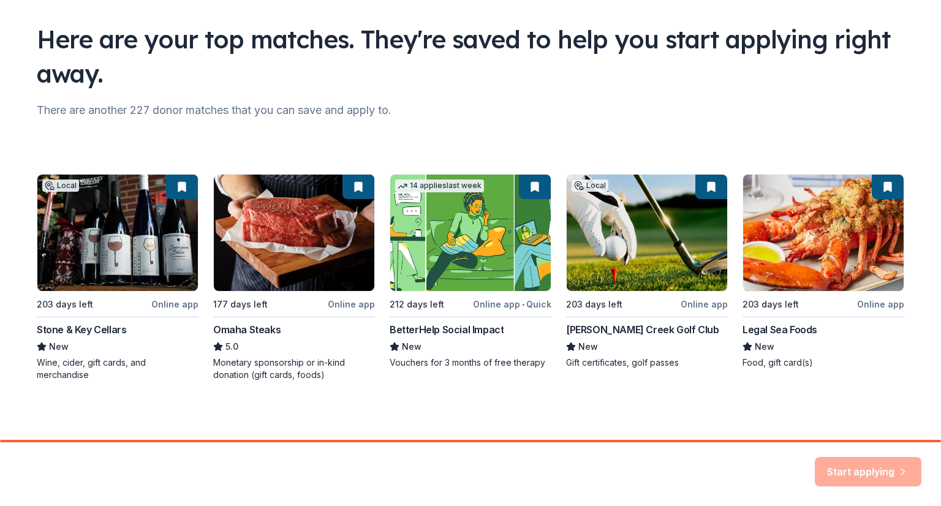
click at [572, 116] on div "There are another 227 donor matches that you can save and apply to." at bounding box center [471, 111] width 868 height 20
drag, startPoint x: 840, startPoint y: 484, endPoint x: 868, endPoint y: 457, distance: 39.0
click at [868, 457] on div "Start applying" at bounding box center [868, 471] width 107 height 29
click at [718, 392] on div "Here are your top matches. They're saved to help you start applying right away.…" at bounding box center [470, 182] width 907 height 515
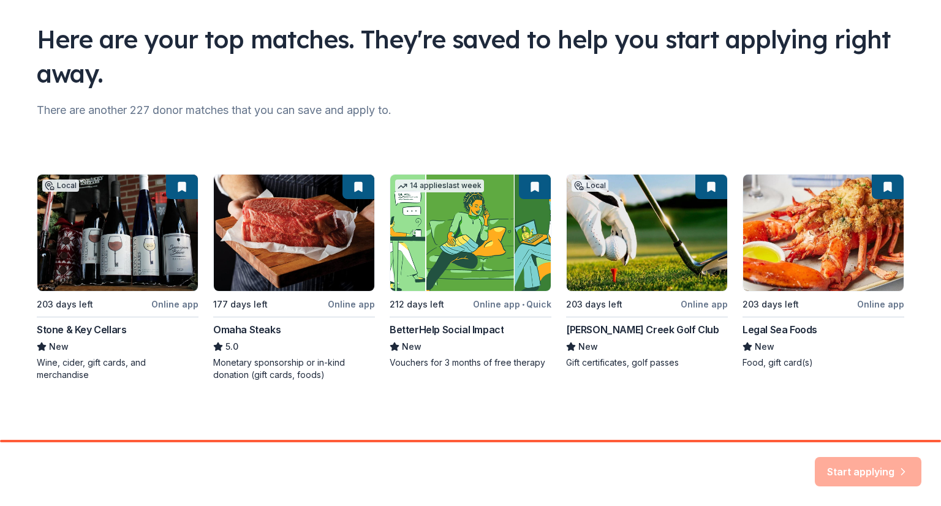
click at [620, 181] on div "Local 203 days left Online app Stone & Key Cellars New Wine, cider, gift cards,…" at bounding box center [471, 277] width 868 height 207
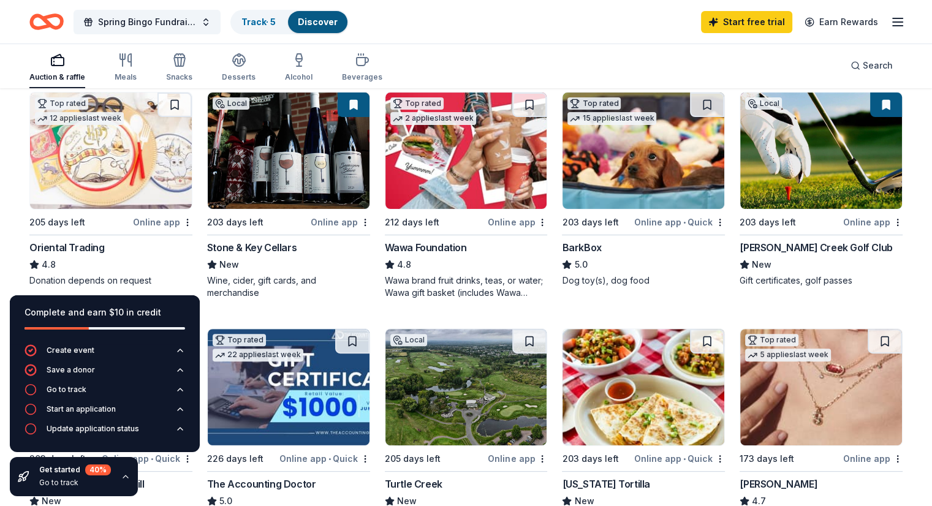
scroll to position [367, 0]
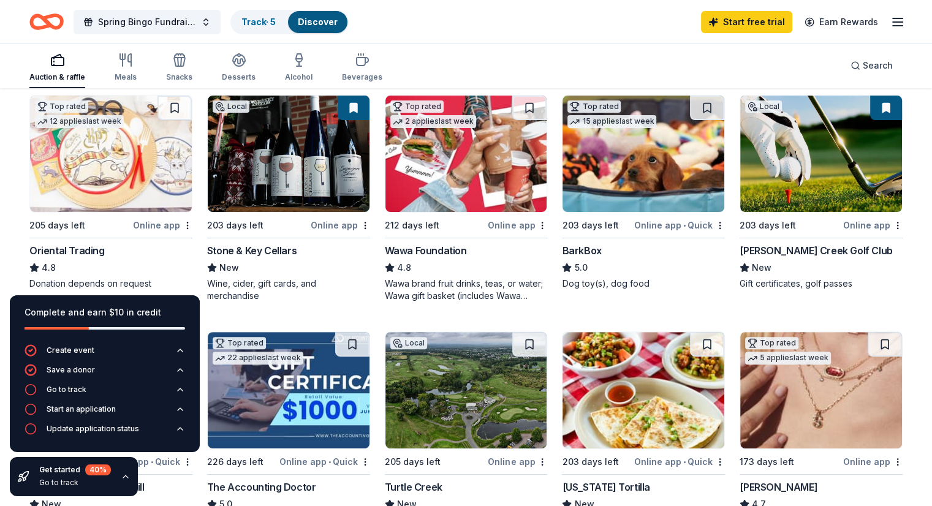
click at [433, 165] on img at bounding box center [467, 154] width 162 height 116
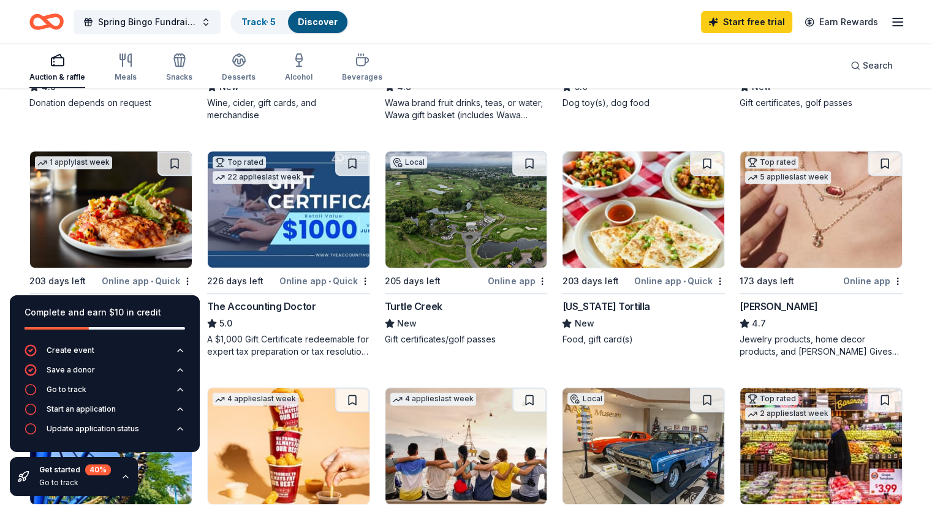
scroll to position [550, 0]
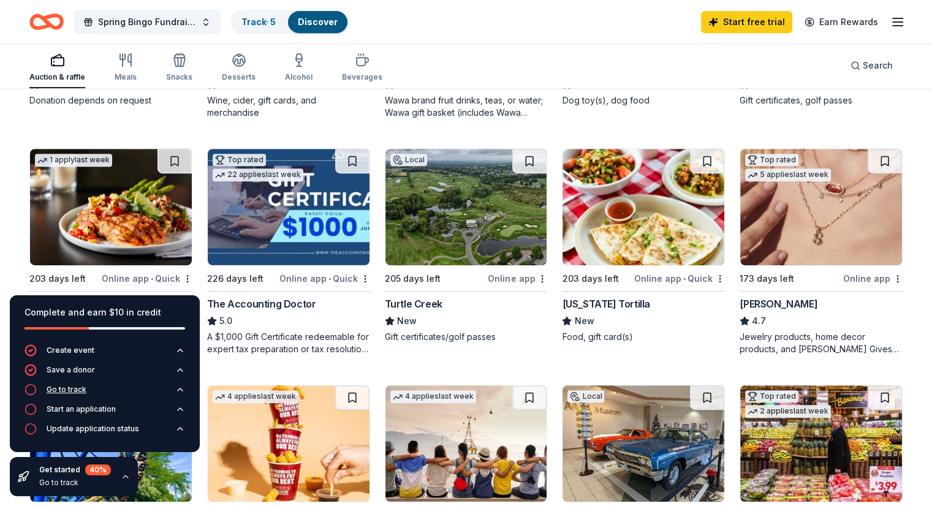
click at [63, 390] on div "Go to track" at bounding box center [67, 390] width 40 height 10
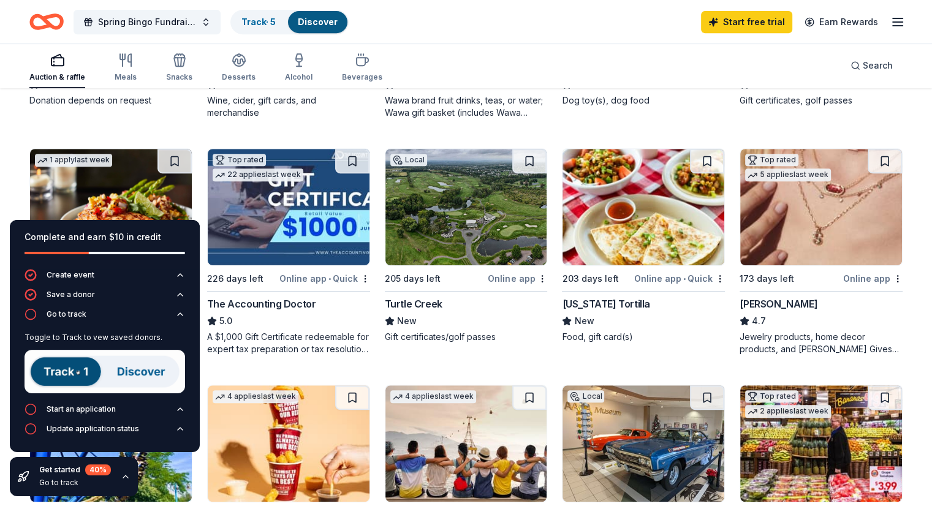
click at [54, 375] on img at bounding box center [105, 372] width 161 height 44
click at [136, 373] on img at bounding box center [105, 372] width 161 height 44
click at [97, 408] on div "Start an application" at bounding box center [81, 410] width 69 height 10
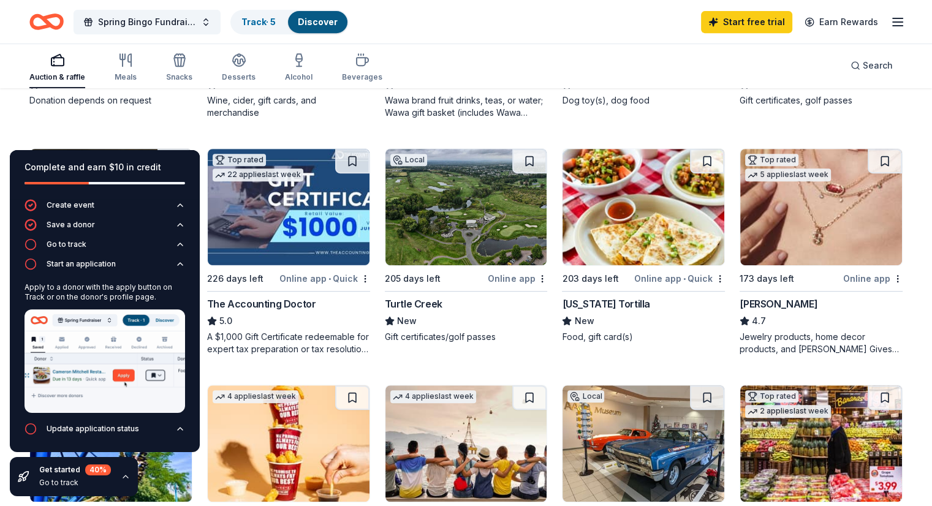
click at [39, 121] on div "293 results in East Norriton Township, PA Application deadlines 0 this month 1 …" at bounding box center [466, 326] width 932 height 1574
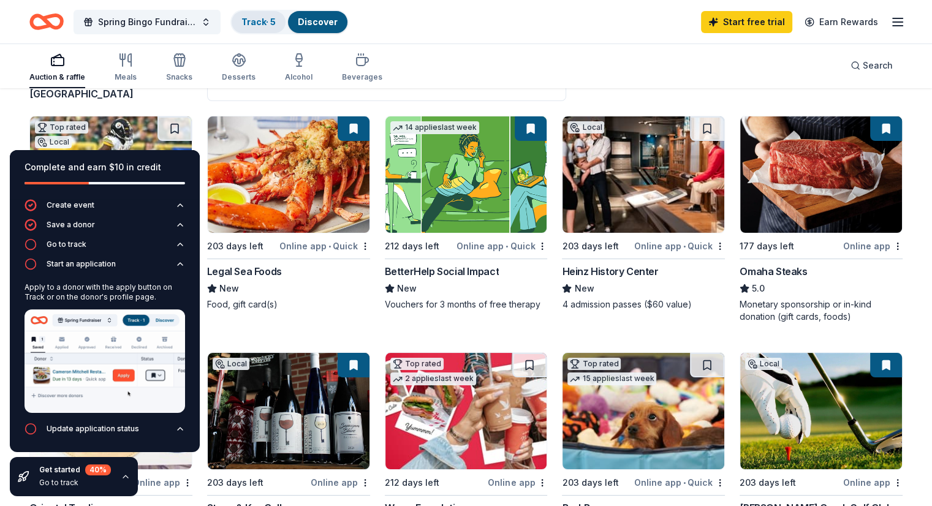
scroll to position [101, 0]
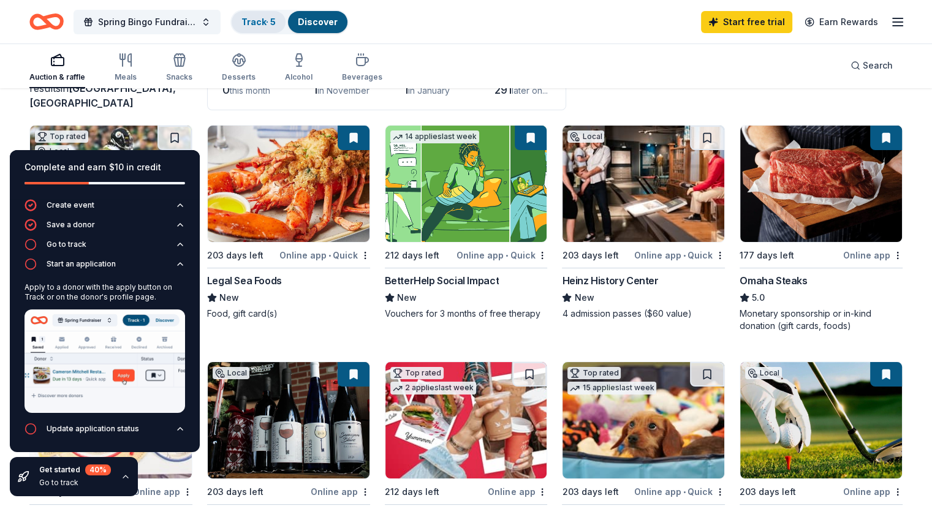
click at [276, 19] on link "Track · 5" at bounding box center [258, 22] width 34 height 10
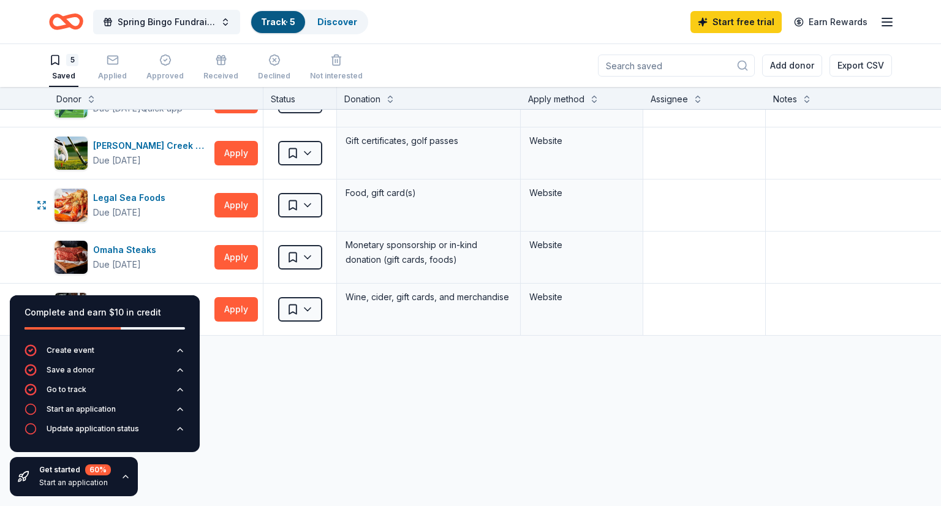
scroll to position [27, 0]
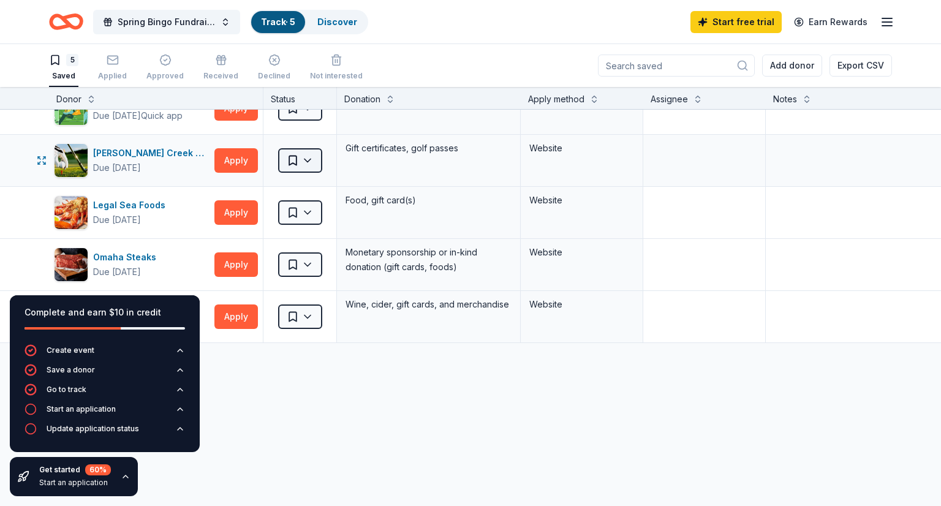
click at [287, 158] on html "Spring Bingo Fundraiser Track · 5 Discover Start free trial Earn Rewards 5 Save…" at bounding box center [470, 253] width 941 height 506
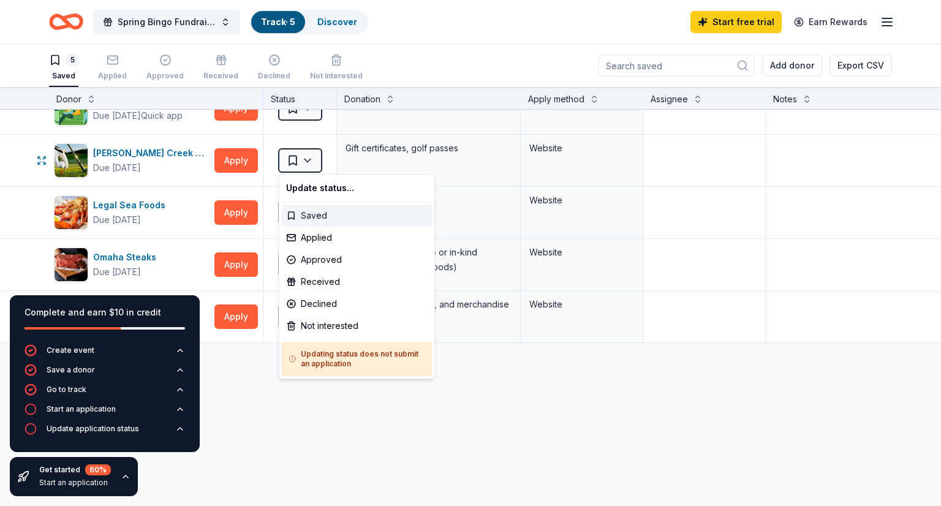
click at [326, 217] on div "Saved" at bounding box center [356, 216] width 151 height 22
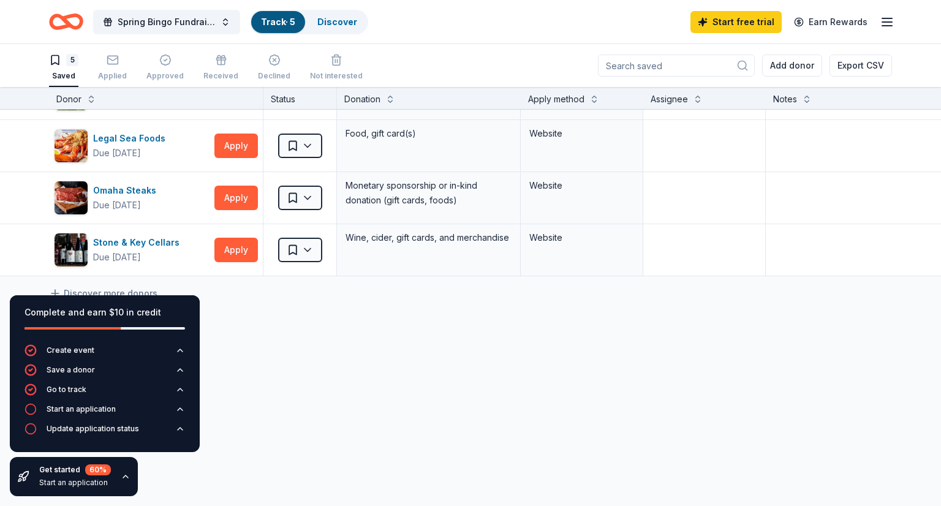
scroll to position [0, 0]
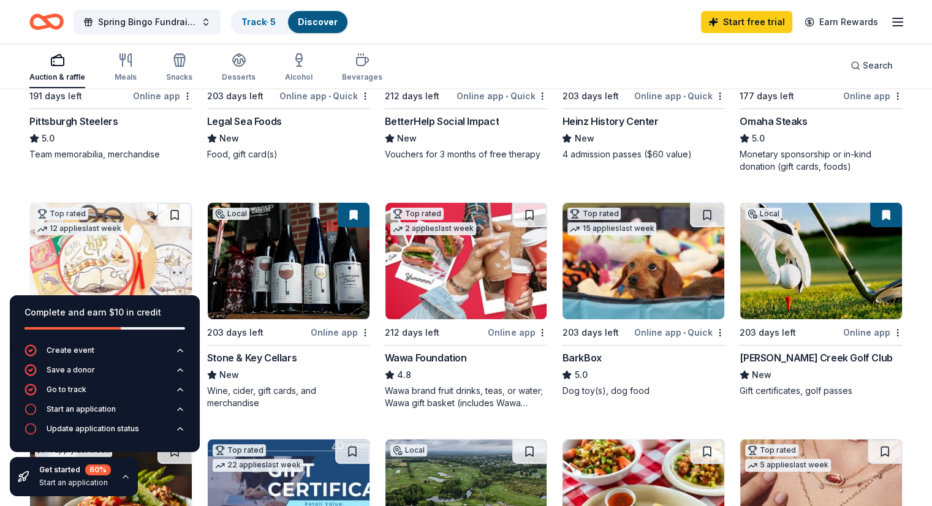
scroll to position [255, 0]
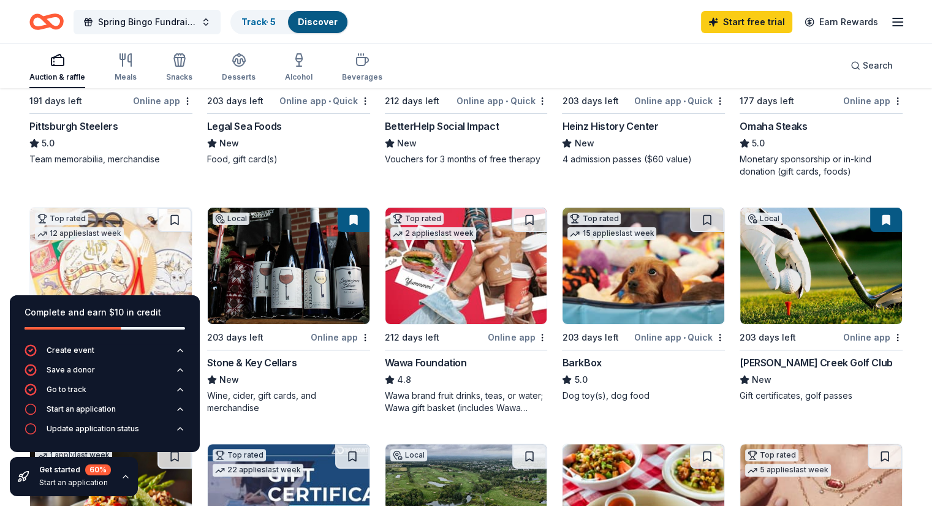
click at [457, 275] on img at bounding box center [467, 266] width 162 height 116
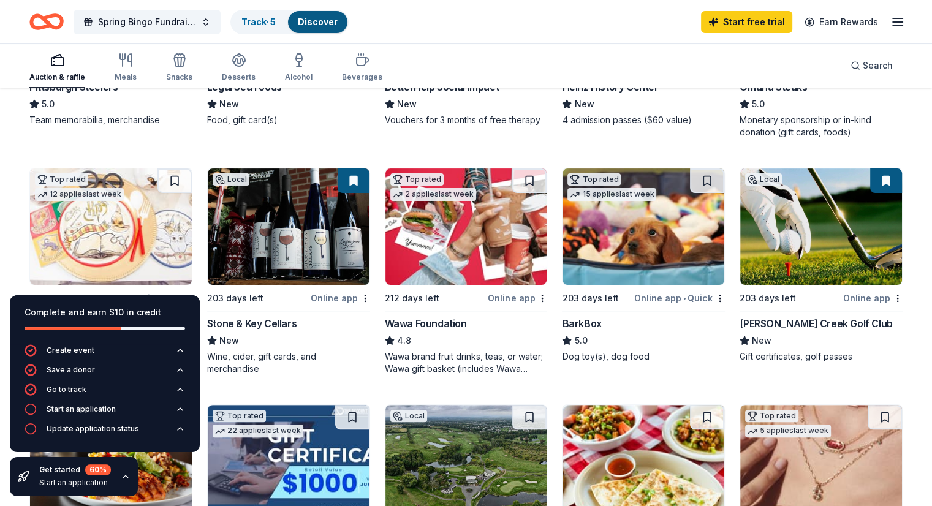
scroll to position [296, 0]
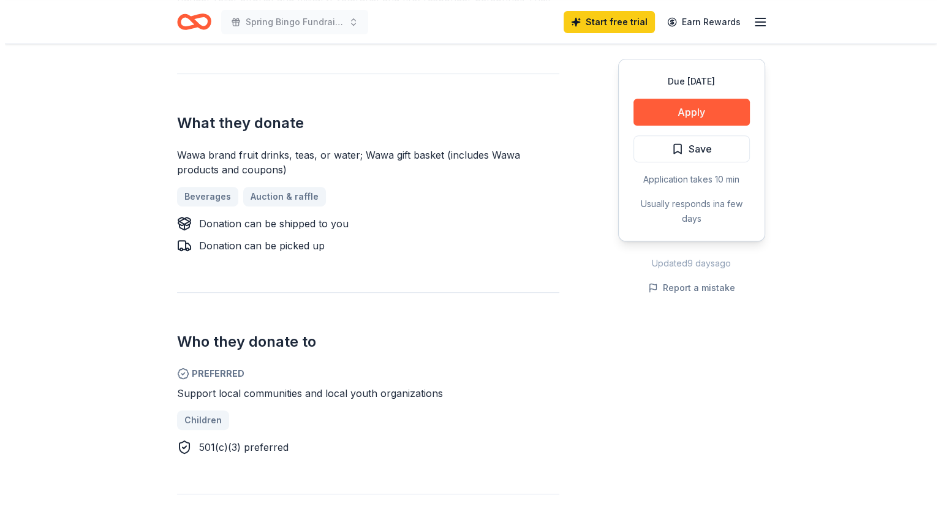
scroll to position [497, 0]
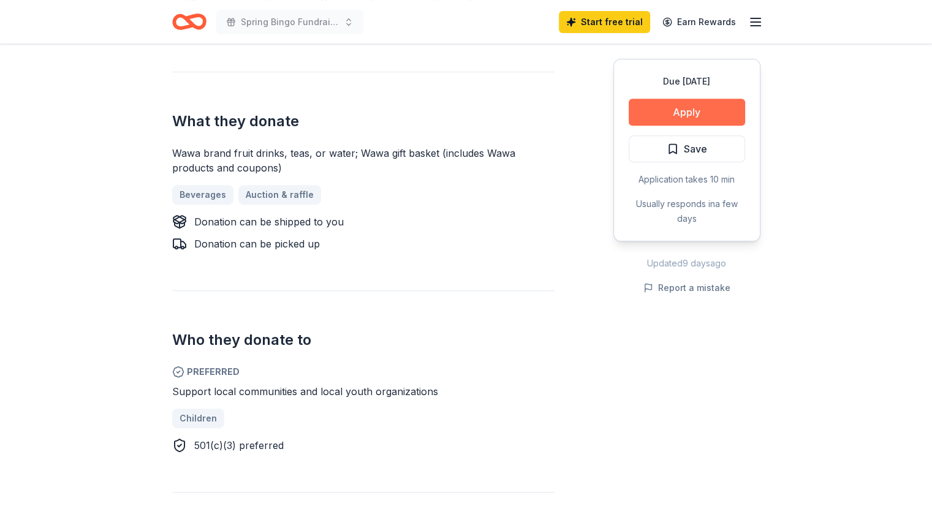
click at [706, 112] on button "Apply" at bounding box center [687, 112] width 116 height 27
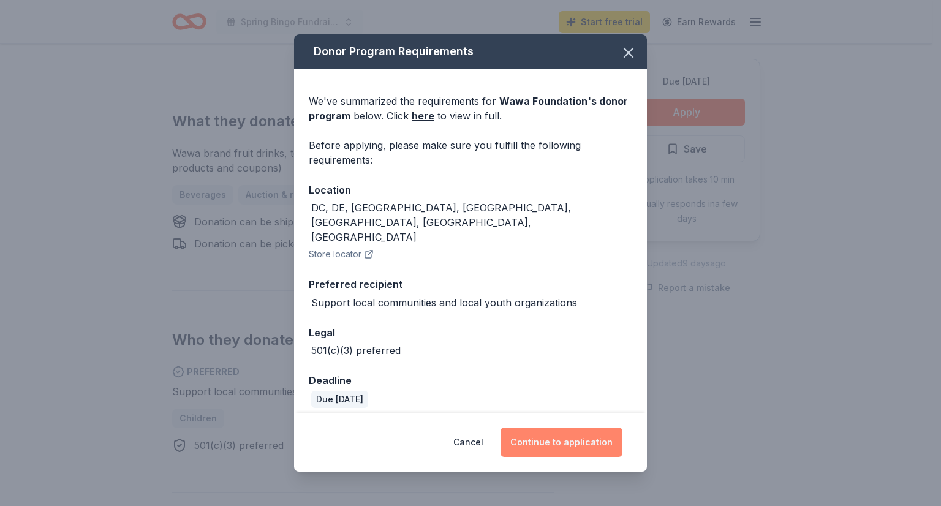
click at [544, 436] on button "Continue to application" at bounding box center [562, 442] width 122 height 29
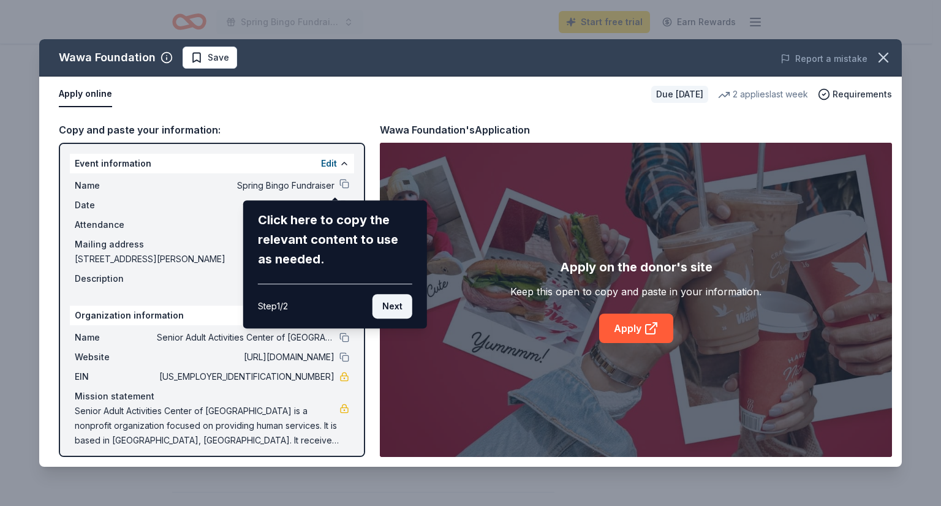
click at [395, 302] on button "Next" at bounding box center [393, 306] width 40 height 25
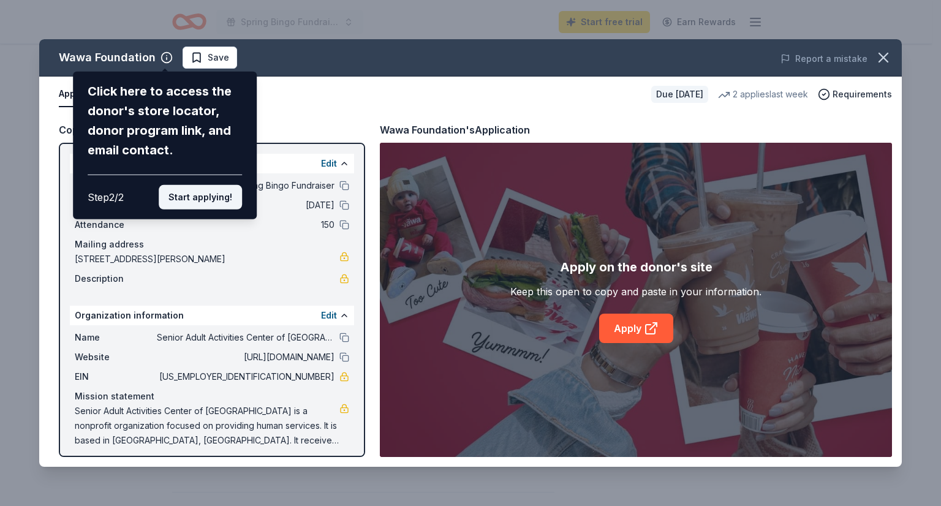
click at [184, 194] on button "Start applying!" at bounding box center [200, 197] width 83 height 25
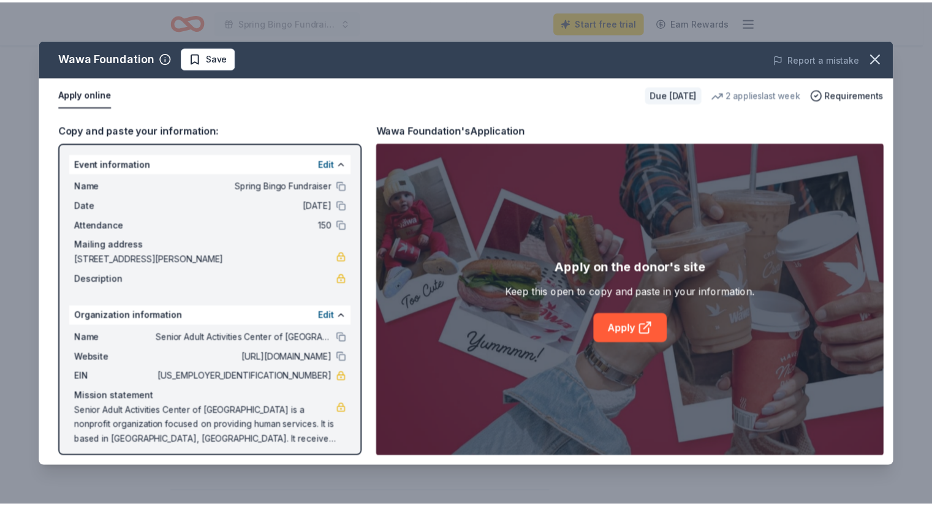
scroll to position [6, 0]
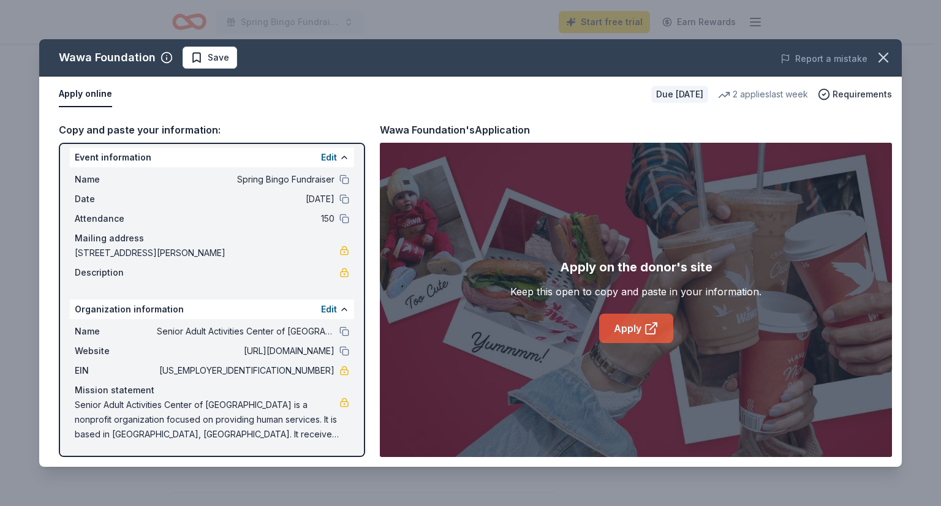
click at [649, 318] on link "Apply" at bounding box center [636, 328] width 74 height 29
click at [888, 43] on div "Report a mistake" at bounding box center [734, 59] width 335 height 34
click at [883, 53] on icon "button" at bounding box center [883, 57] width 17 height 17
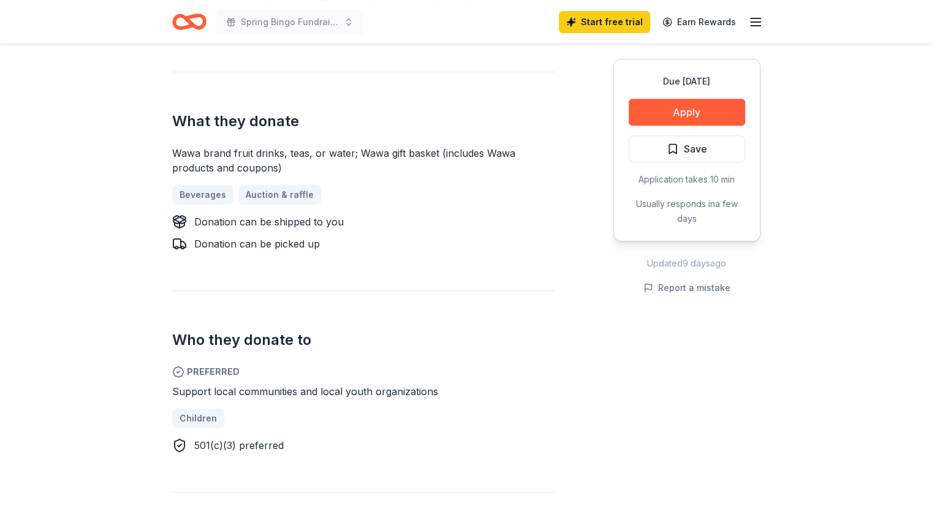
scroll to position [0, 0]
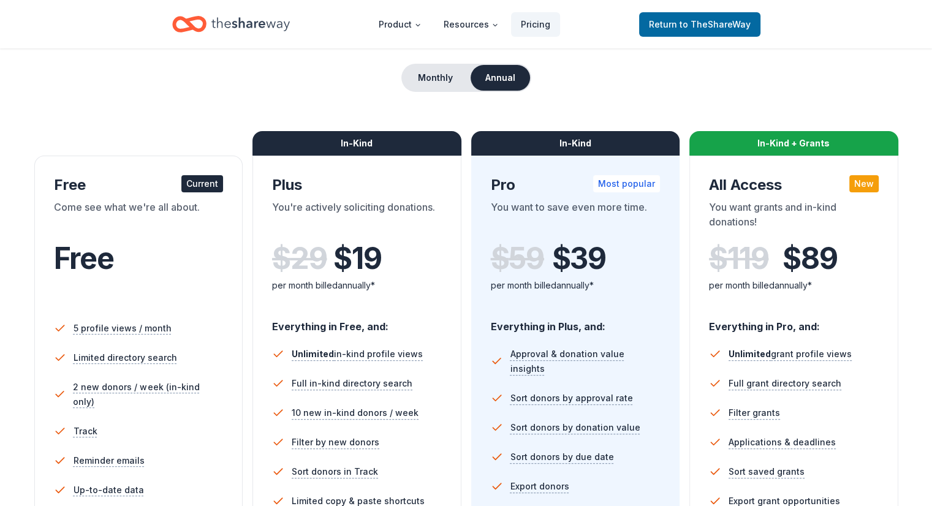
scroll to position [188, 0]
